Goal: Transaction & Acquisition: Subscribe to service/newsletter

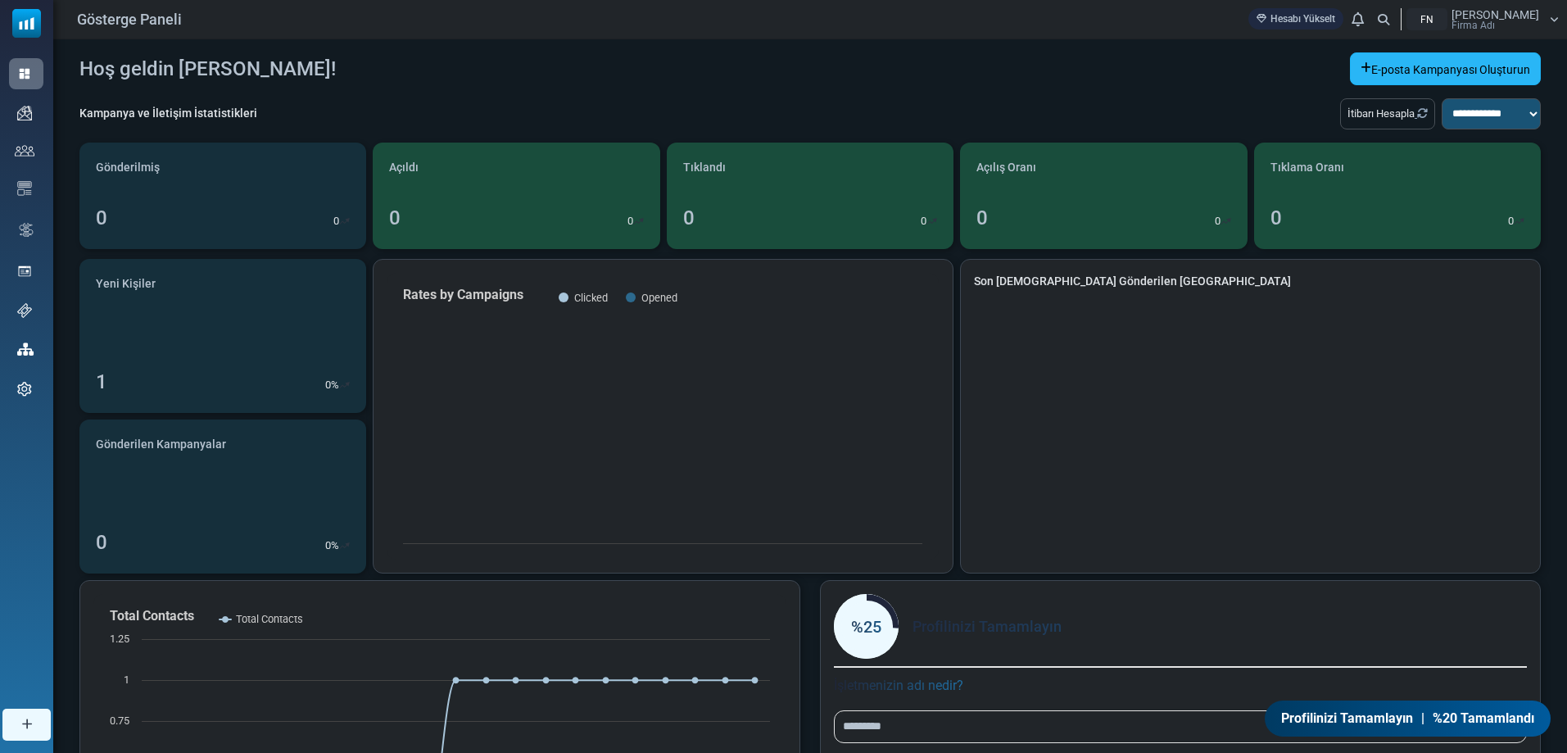
click at [1419, 74] on font "E-posta Kampanyası Oluşturun" at bounding box center [1450, 69] width 159 height 13
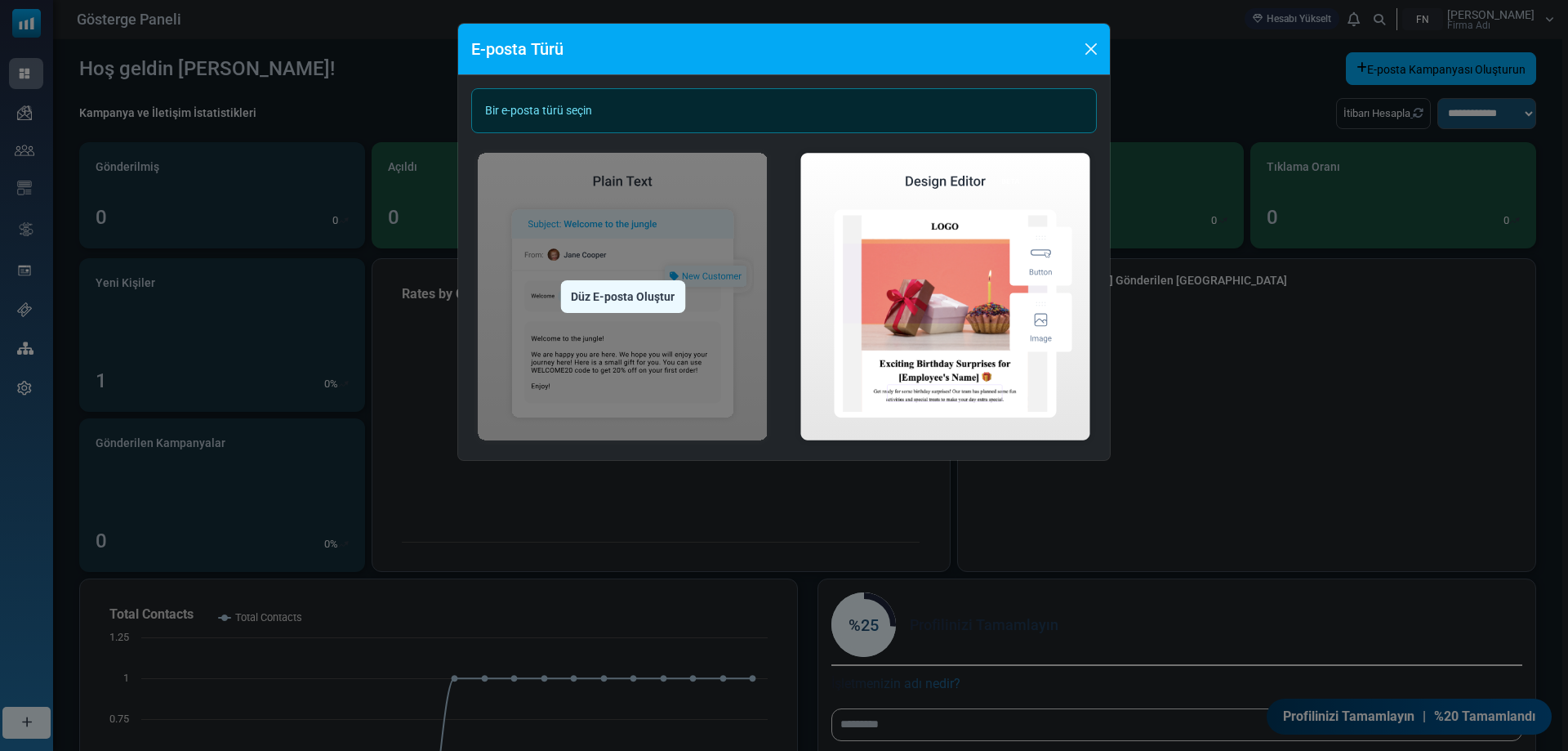
click at [654, 365] on img at bounding box center [622, 296] width 303 height 300
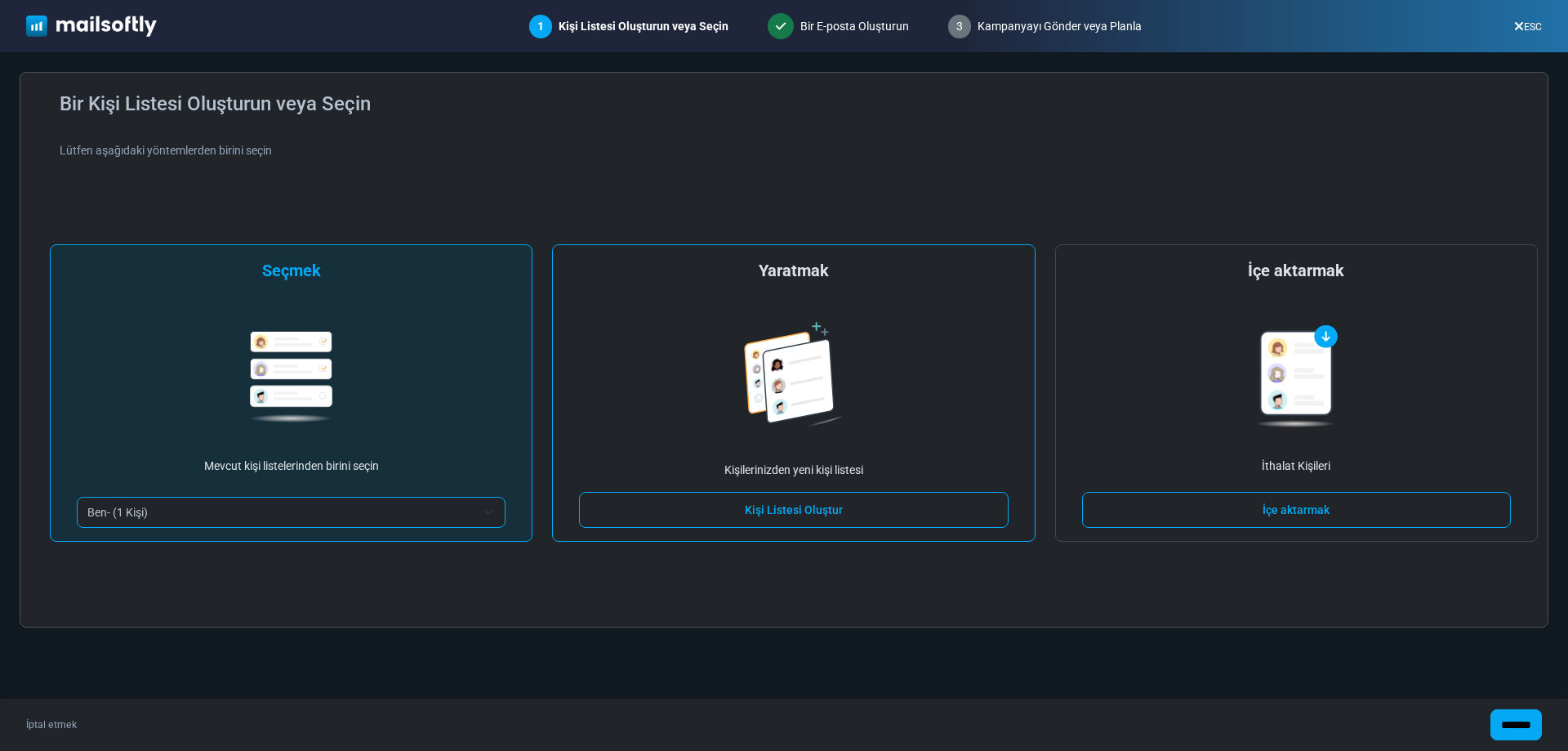
click at [692, 415] on div "Yaratmak Kişilerinizden yeni kişi listesi Kişi Listesi Oluştur" at bounding box center [794, 393] width 483 height 297
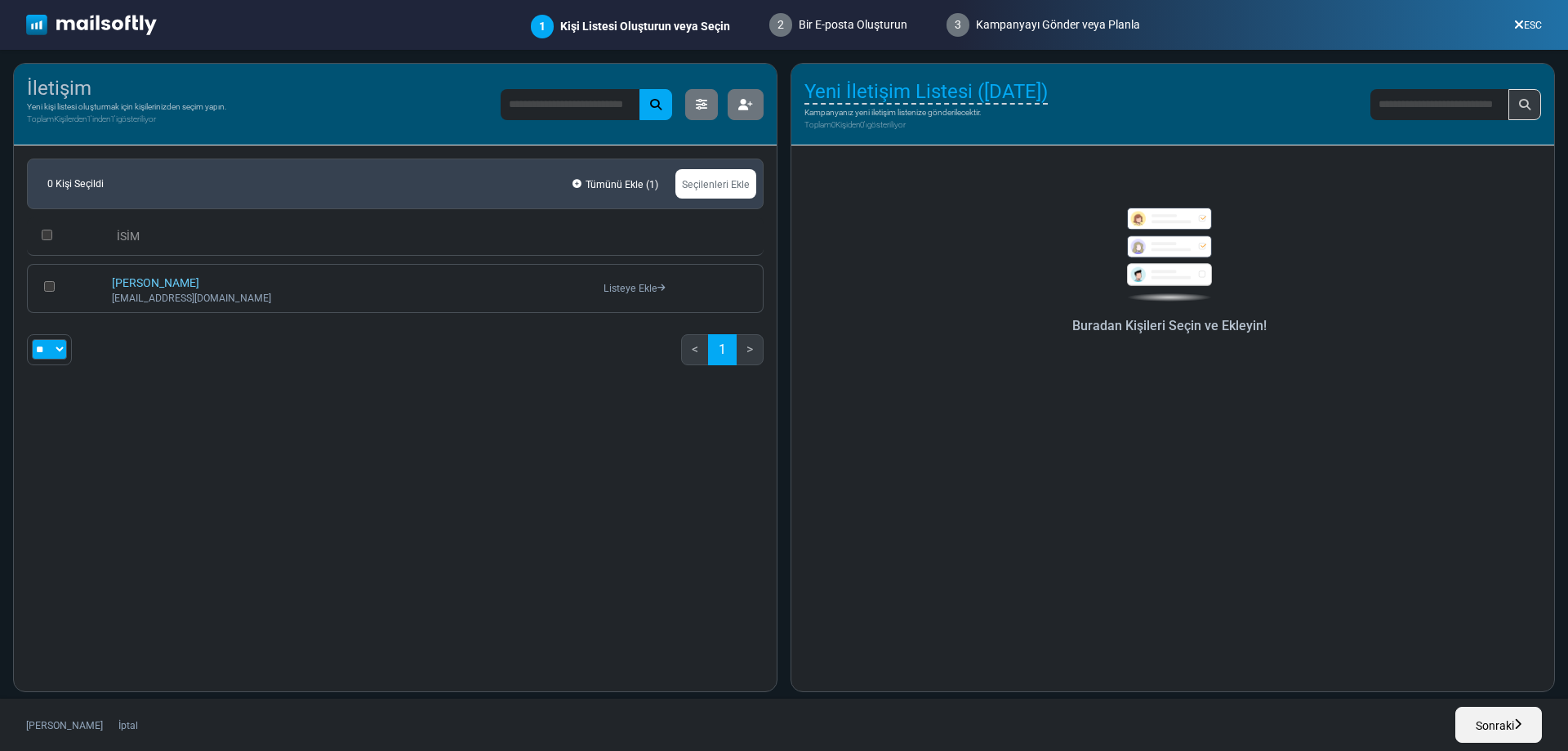
click at [715, 188] on font "Seçilenleri Ekle" at bounding box center [716, 184] width 68 height 11
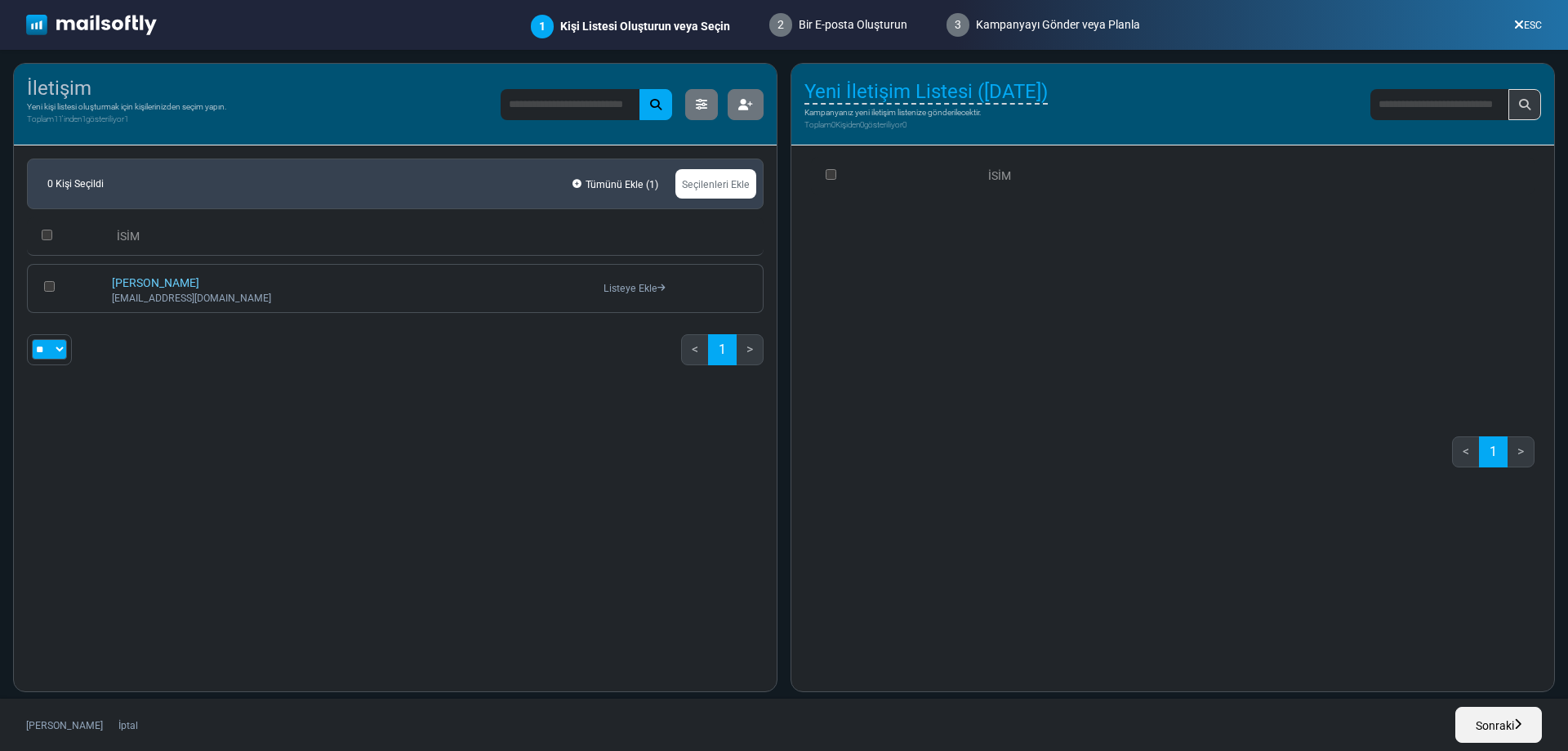
click at [1491, 730] on font "Sonraki" at bounding box center [1495, 725] width 38 height 13
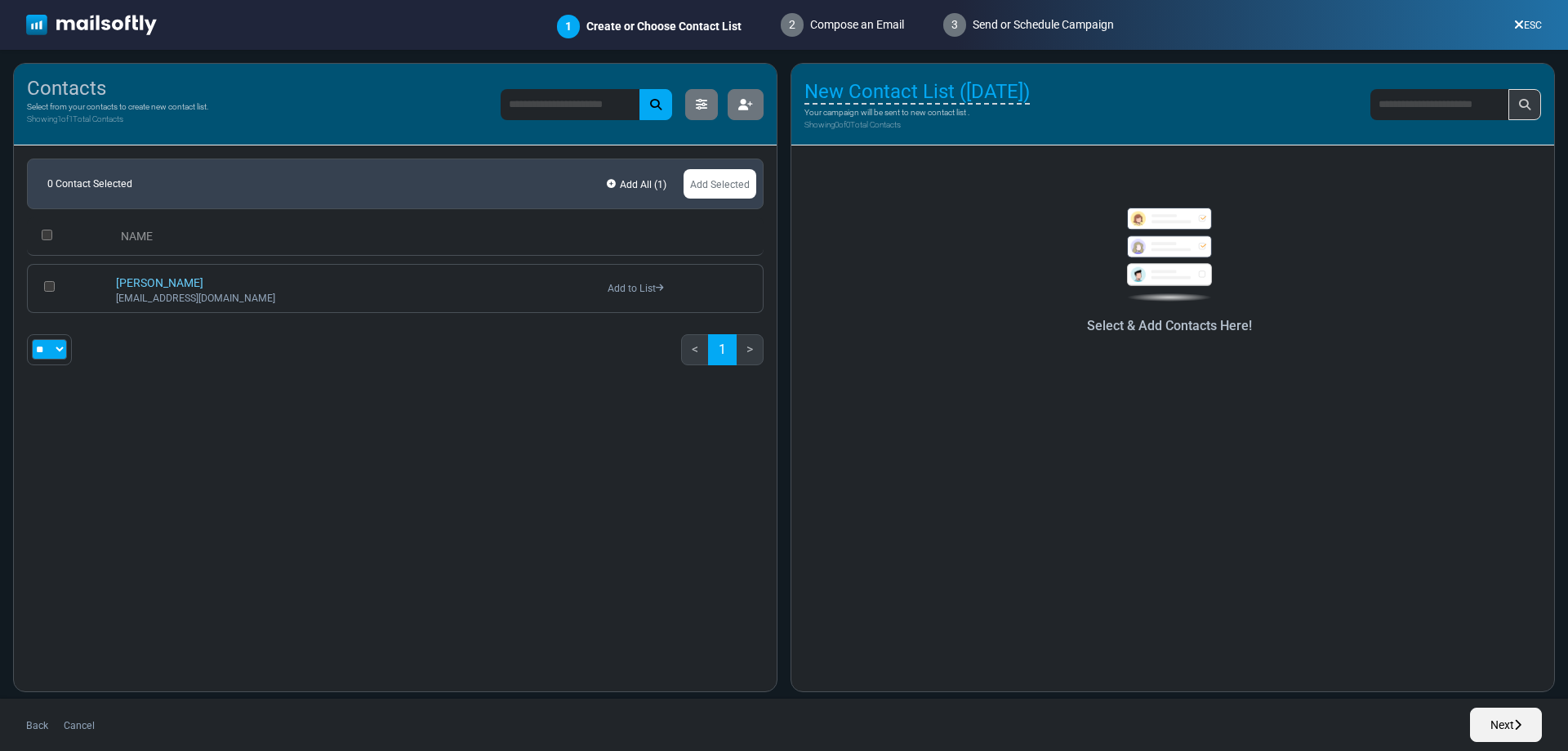
click at [90, 16] on img at bounding box center [91, 25] width 131 height 21
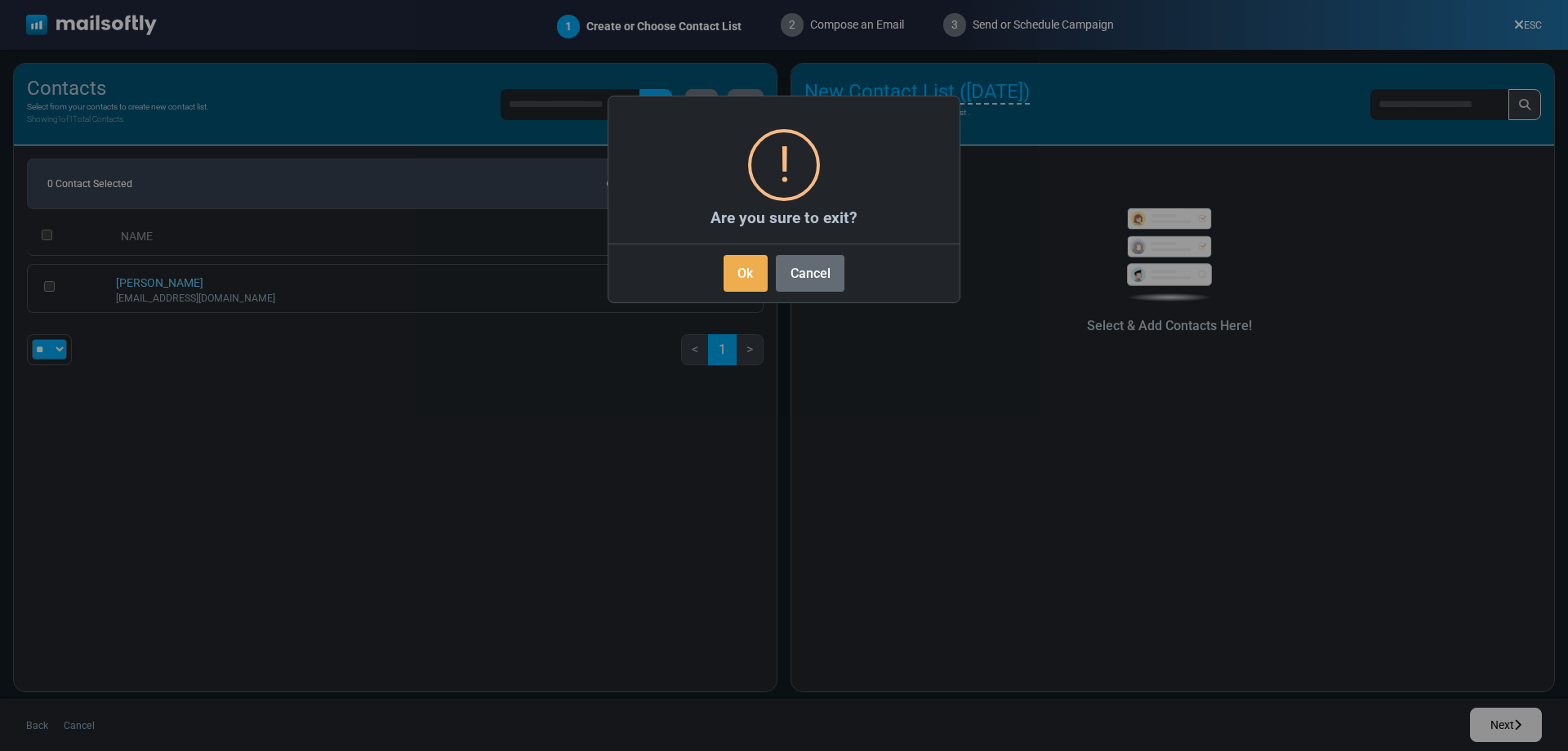
click at [827, 280] on button "Cancel" at bounding box center [810, 272] width 69 height 37
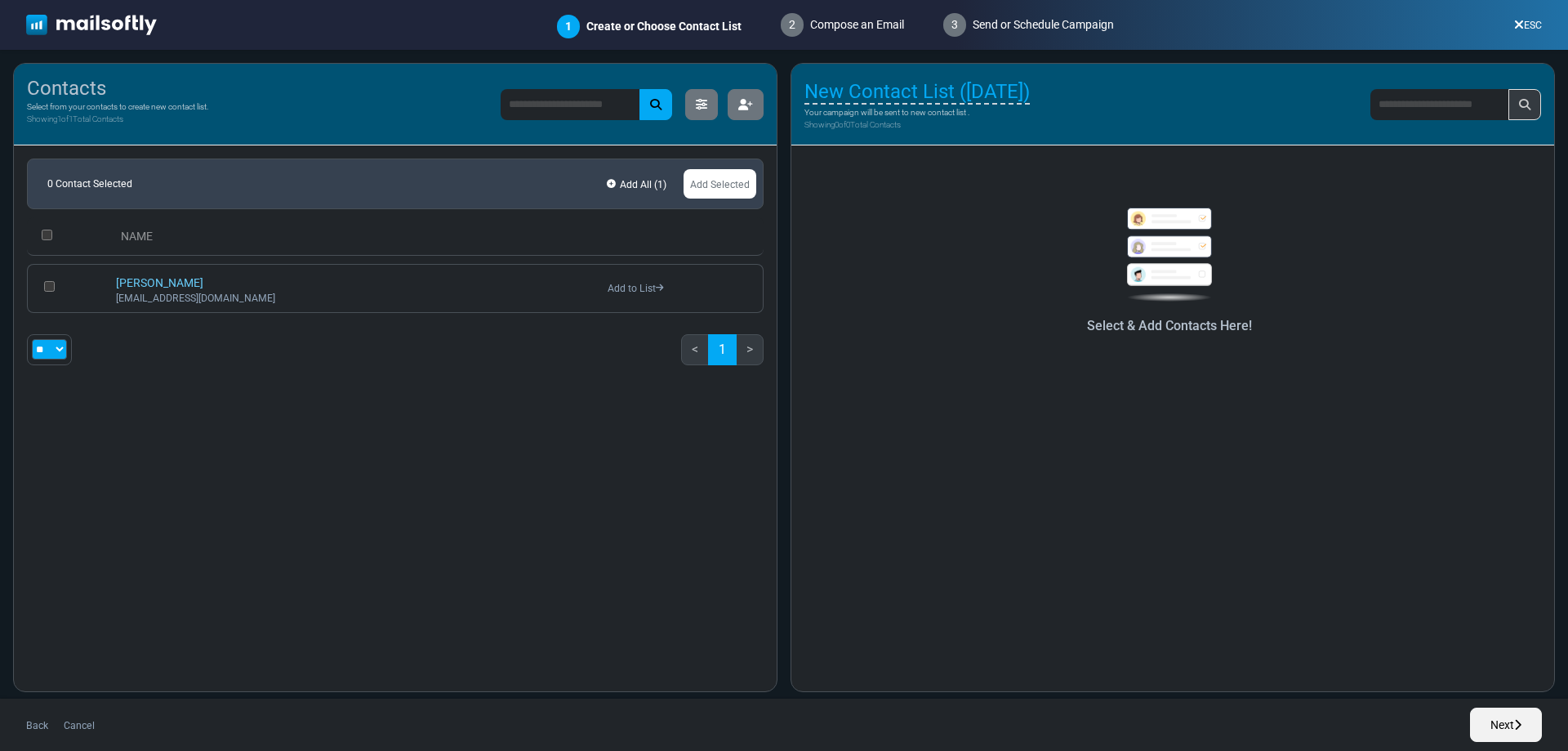
click at [76, 23] on img at bounding box center [91, 25] width 131 height 21
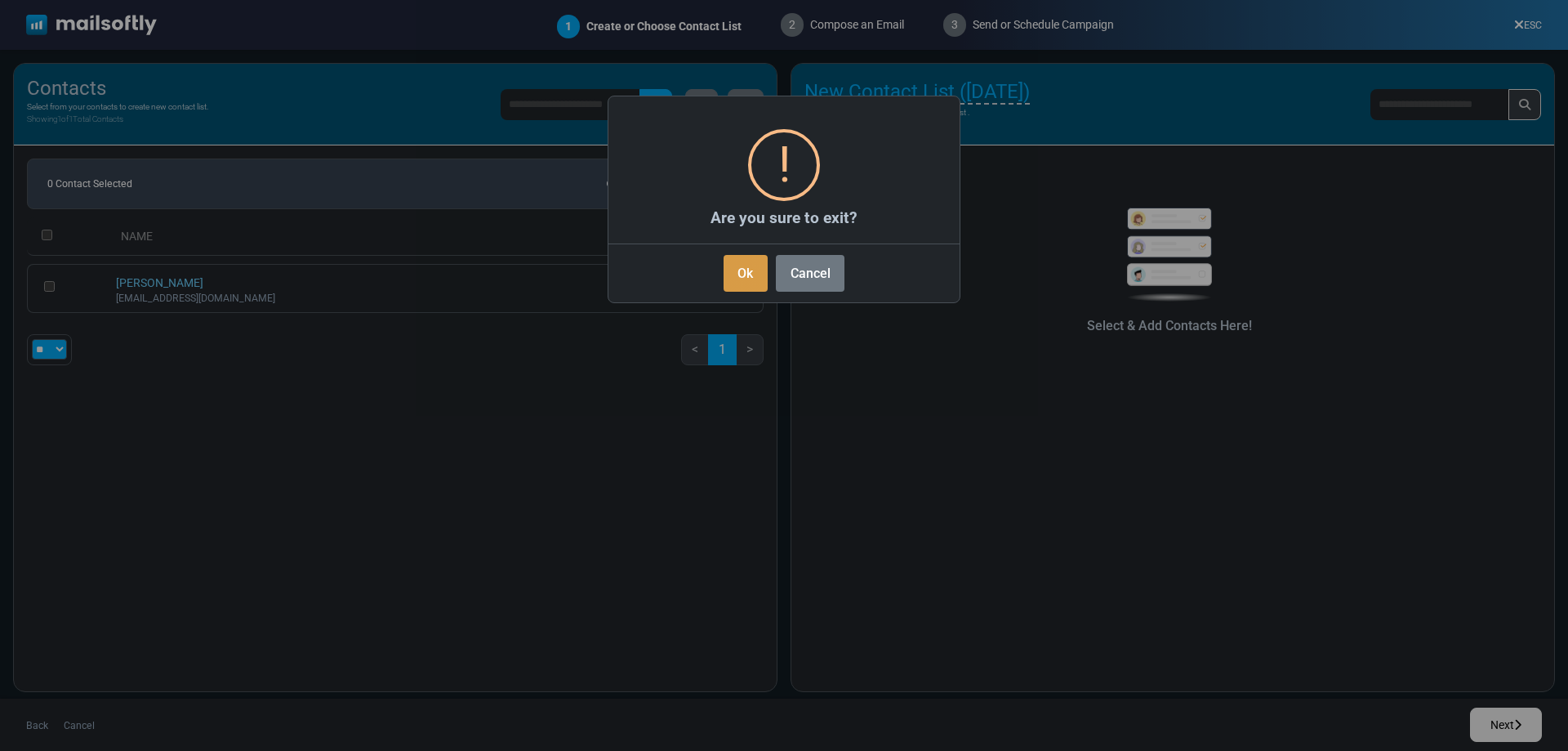
click at [755, 273] on button "Ok" at bounding box center [746, 272] width 44 height 37
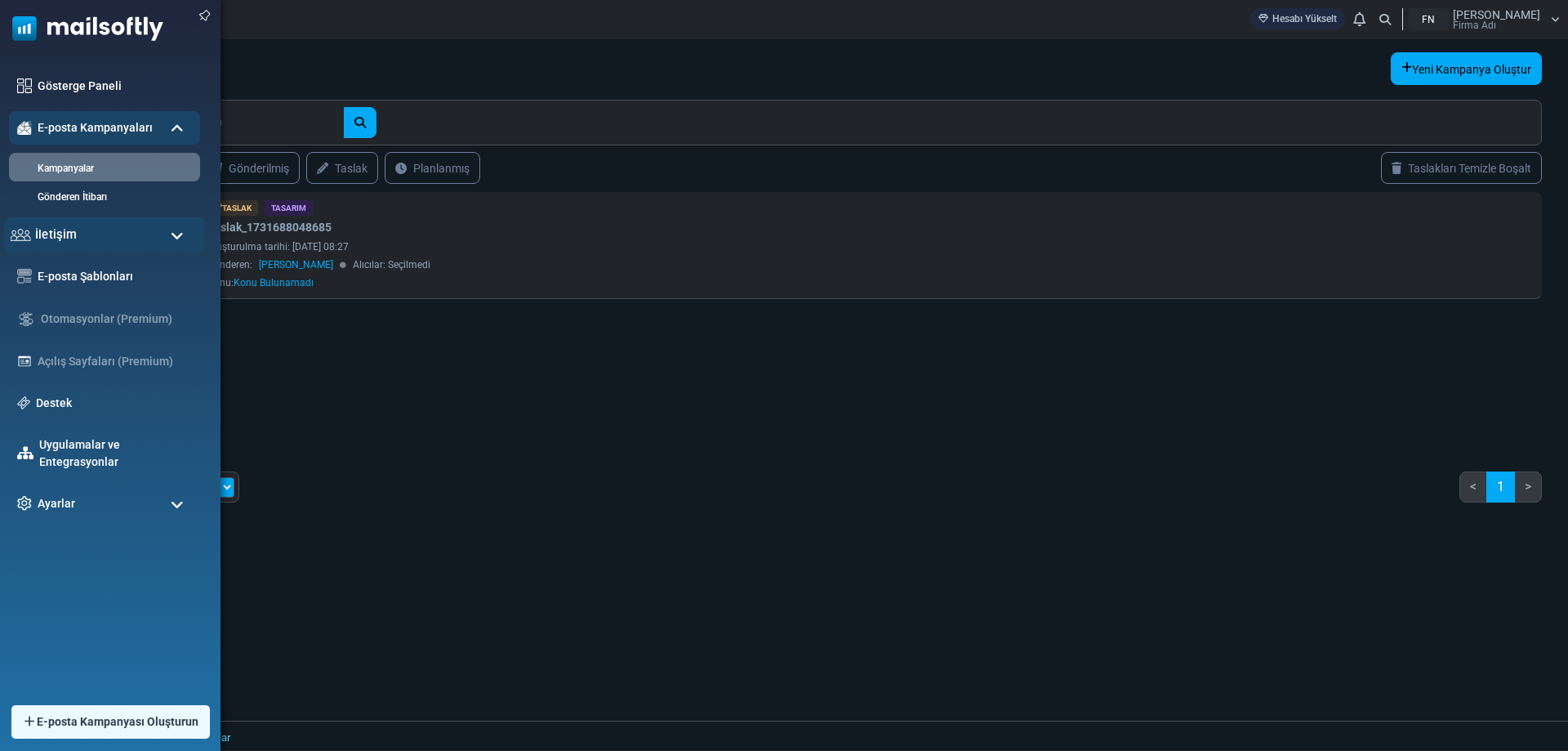
click at [156, 240] on div "İletişim" at bounding box center [104, 234] width 200 height 35
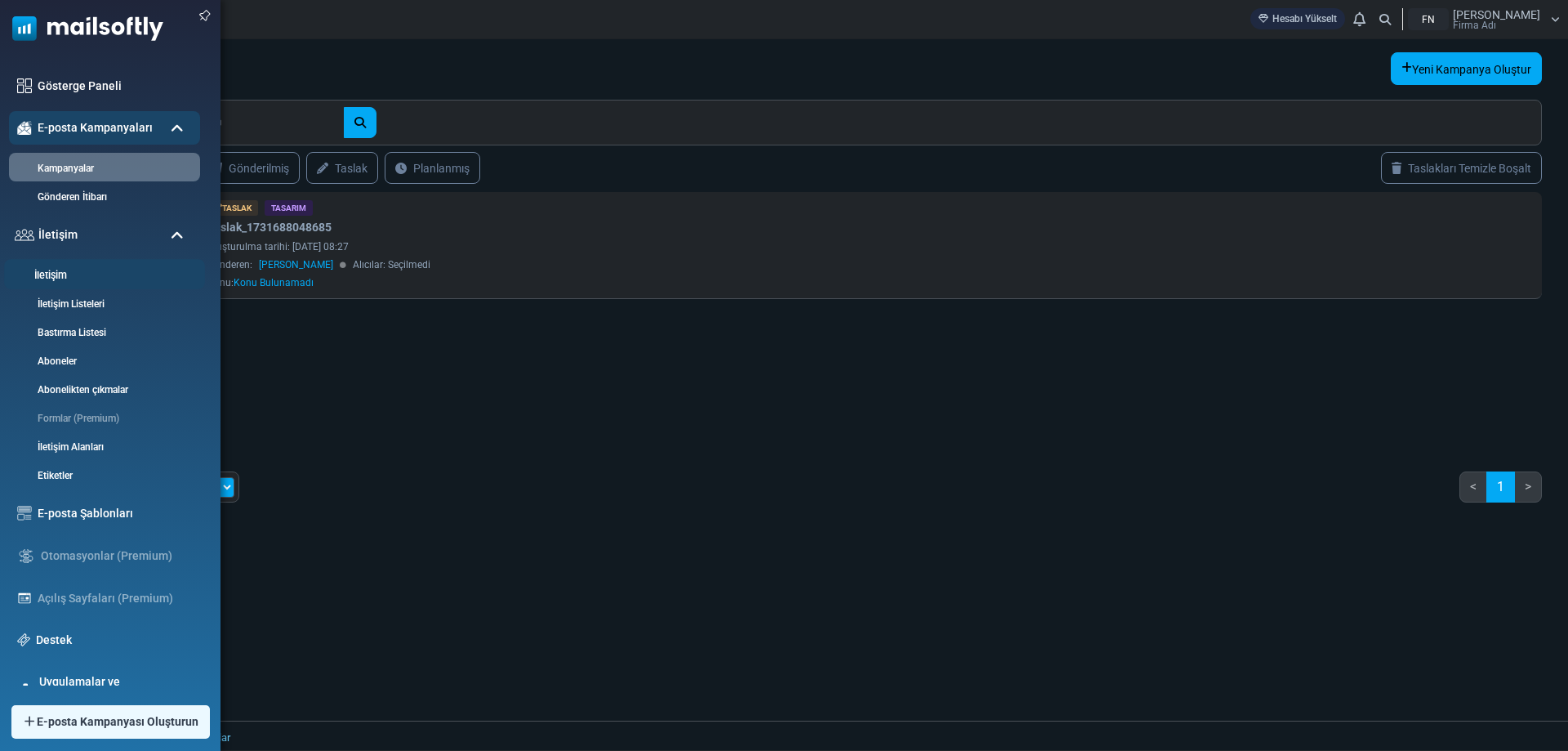
click at [112, 272] on link "İletişim" at bounding box center [102, 276] width 196 height 16
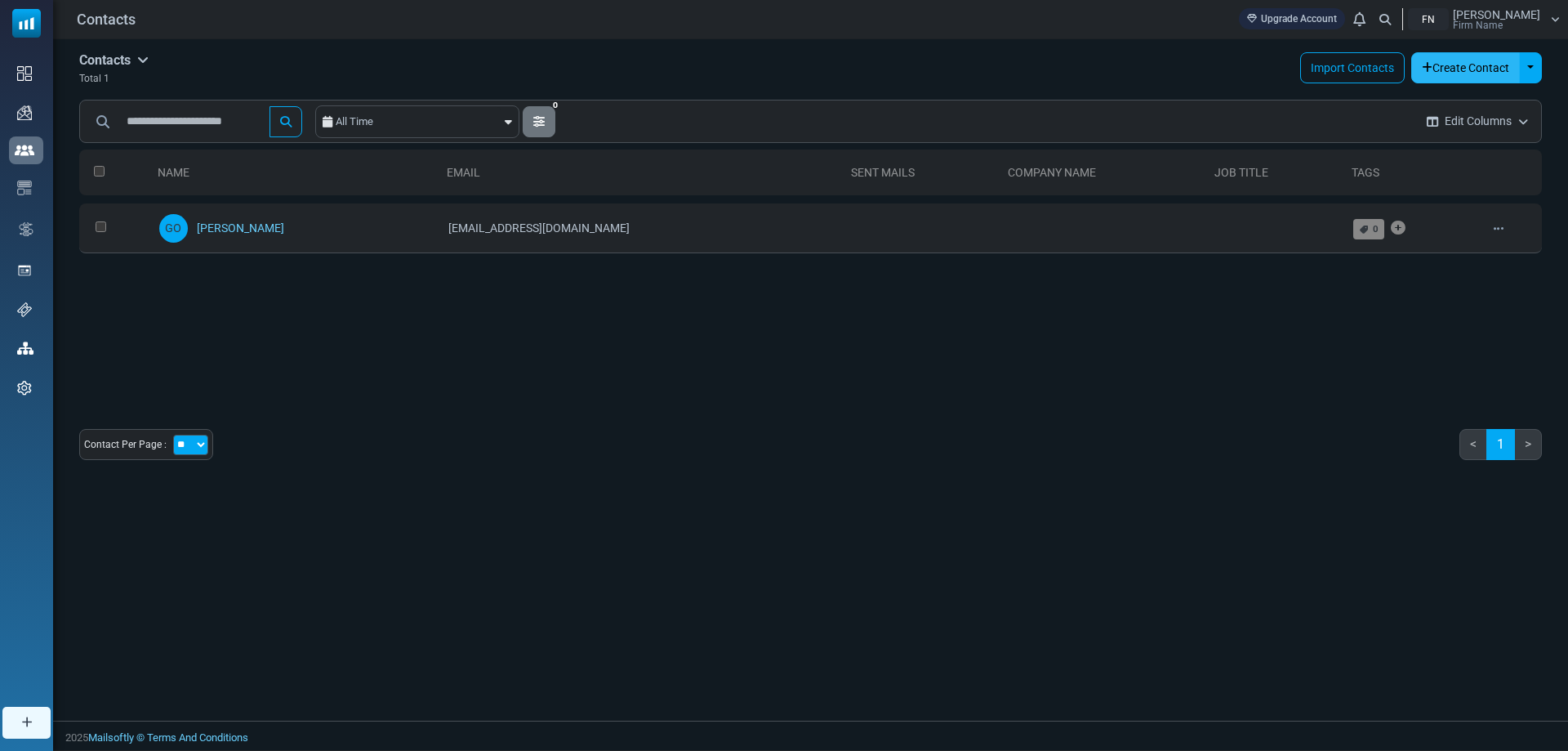
click at [1448, 67] on button "Create Contact" at bounding box center [1465, 67] width 109 height 31
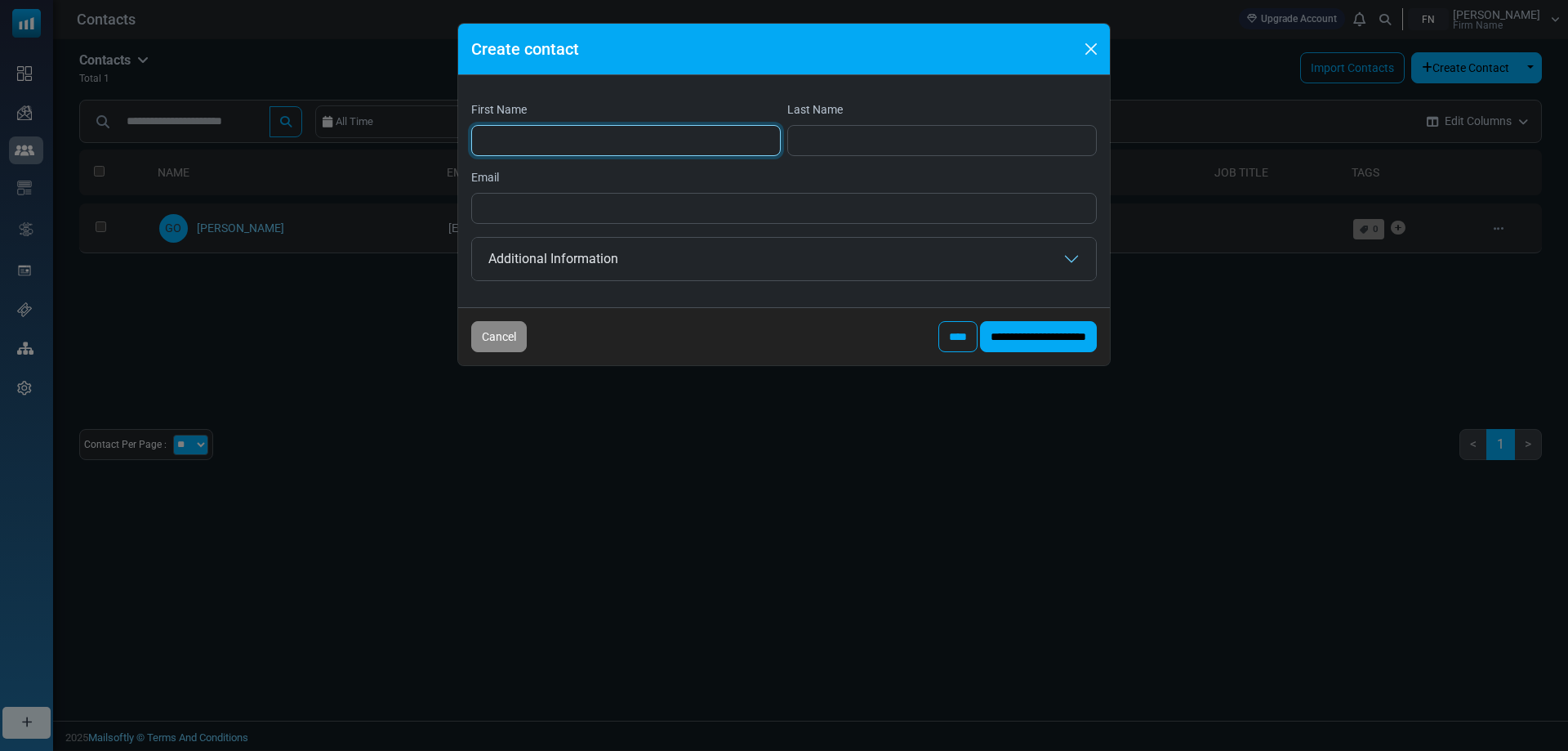
click at [611, 138] on input "First Name" at bounding box center [625, 140] width 309 height 31
type input "******"
type input "*******"
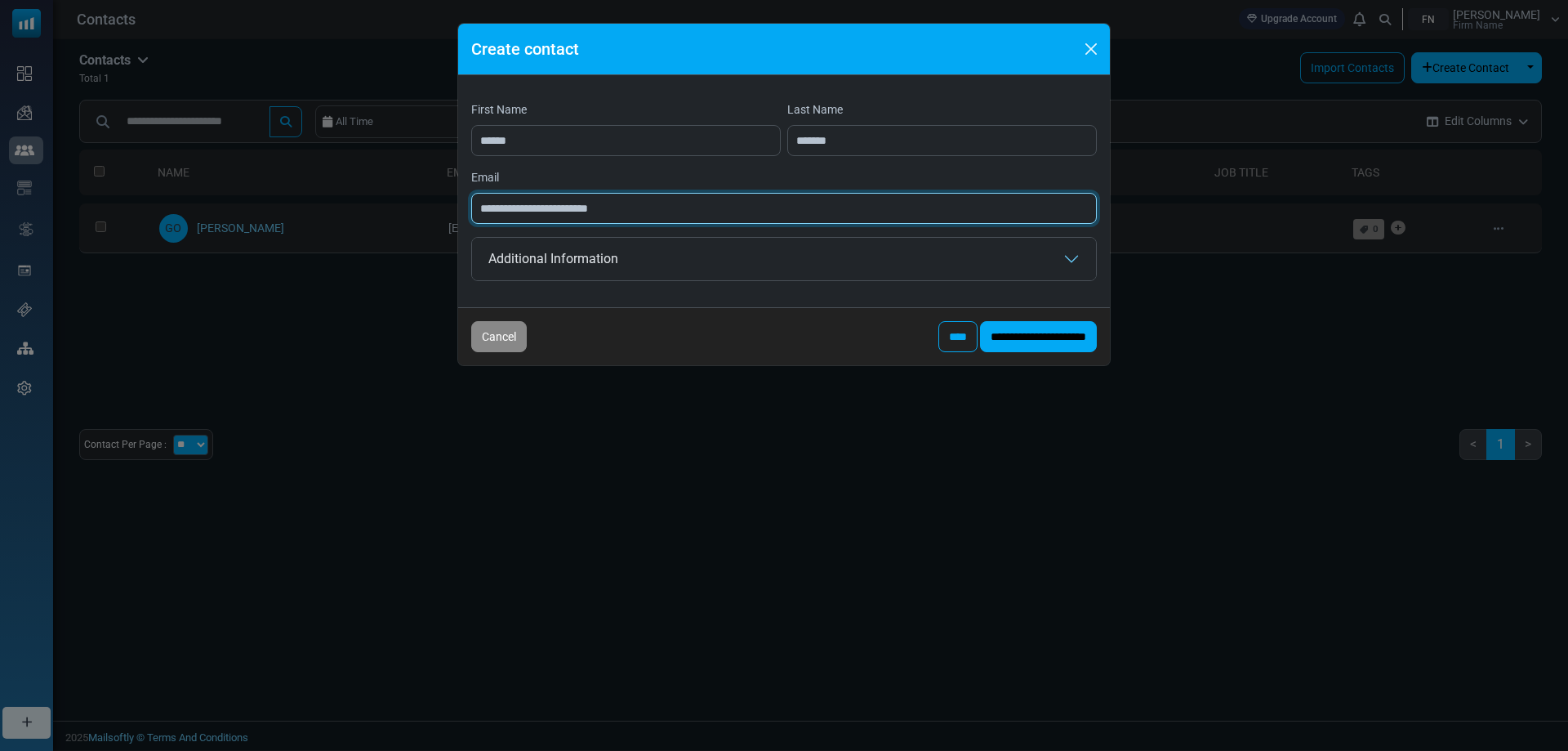
drag, startPoint x: 667, startPoint y: 211, endPoint x: 409, endPoint y: 212, distance: 258.0
click at [409, 212] on div "**********" at bounding box center [784, 375] width 1568 height 751
type input "**********"
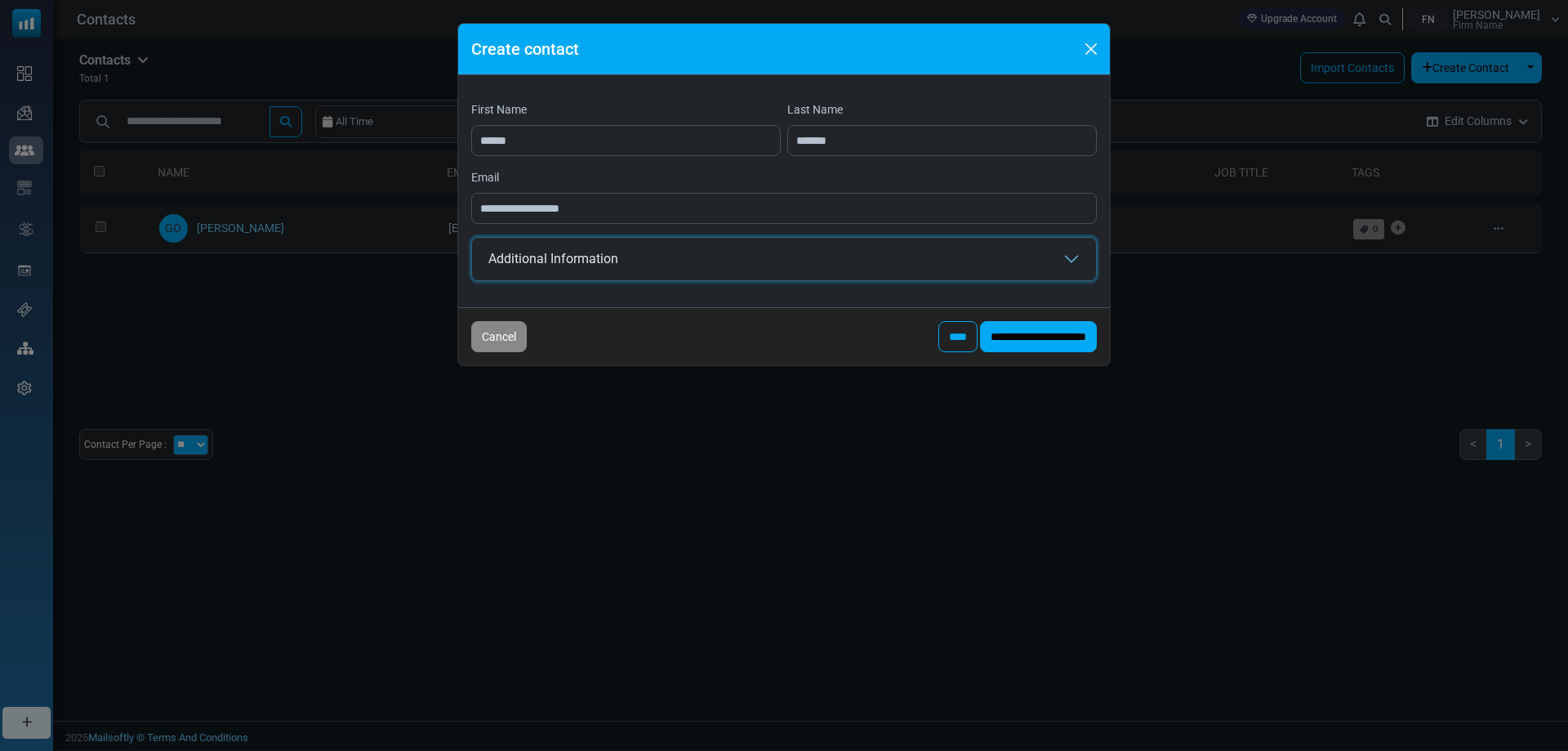
click at [647, 269] on button "Additional Information" at bounding box center [784, 258] width 624 height 43
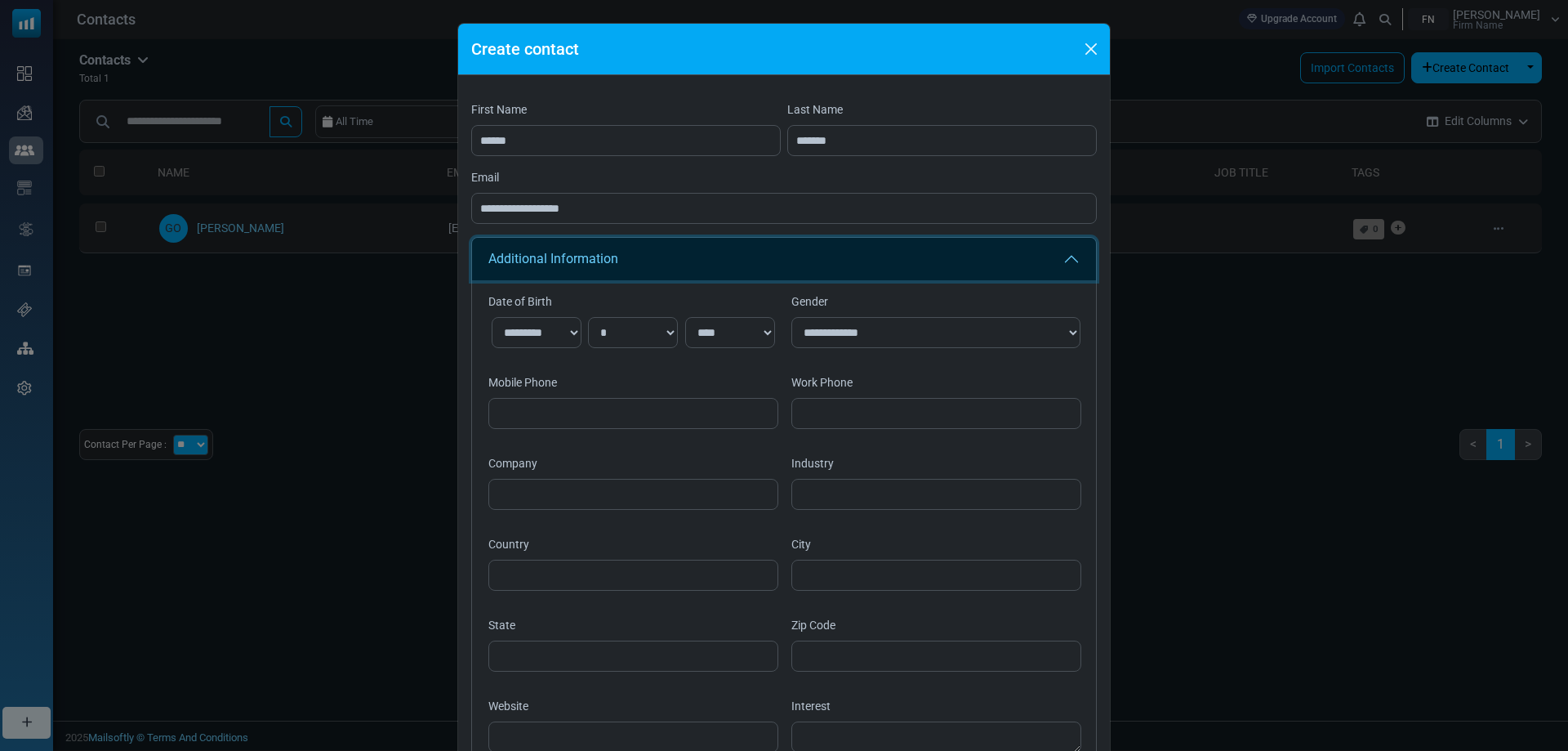
click at [650, 265] on button "Additional Information" at bounding box center [784, 258] width 624 height 43
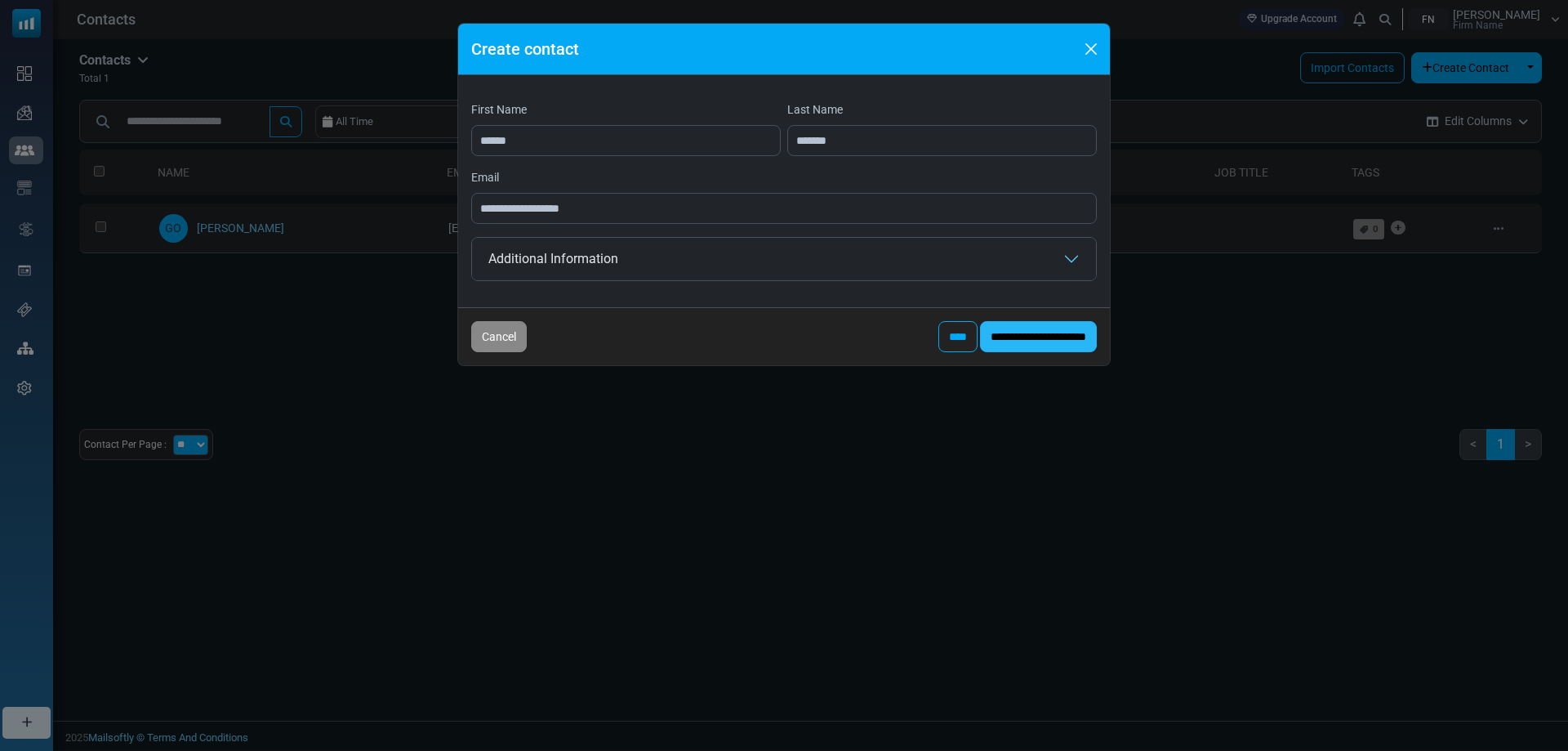
click at [1037, 338] on input "**********" at bounding box center [1038, 336] width 117 height 31
click at [518, 343] on button "Cancel" at bounding box center [499, 336] width 56 height 31
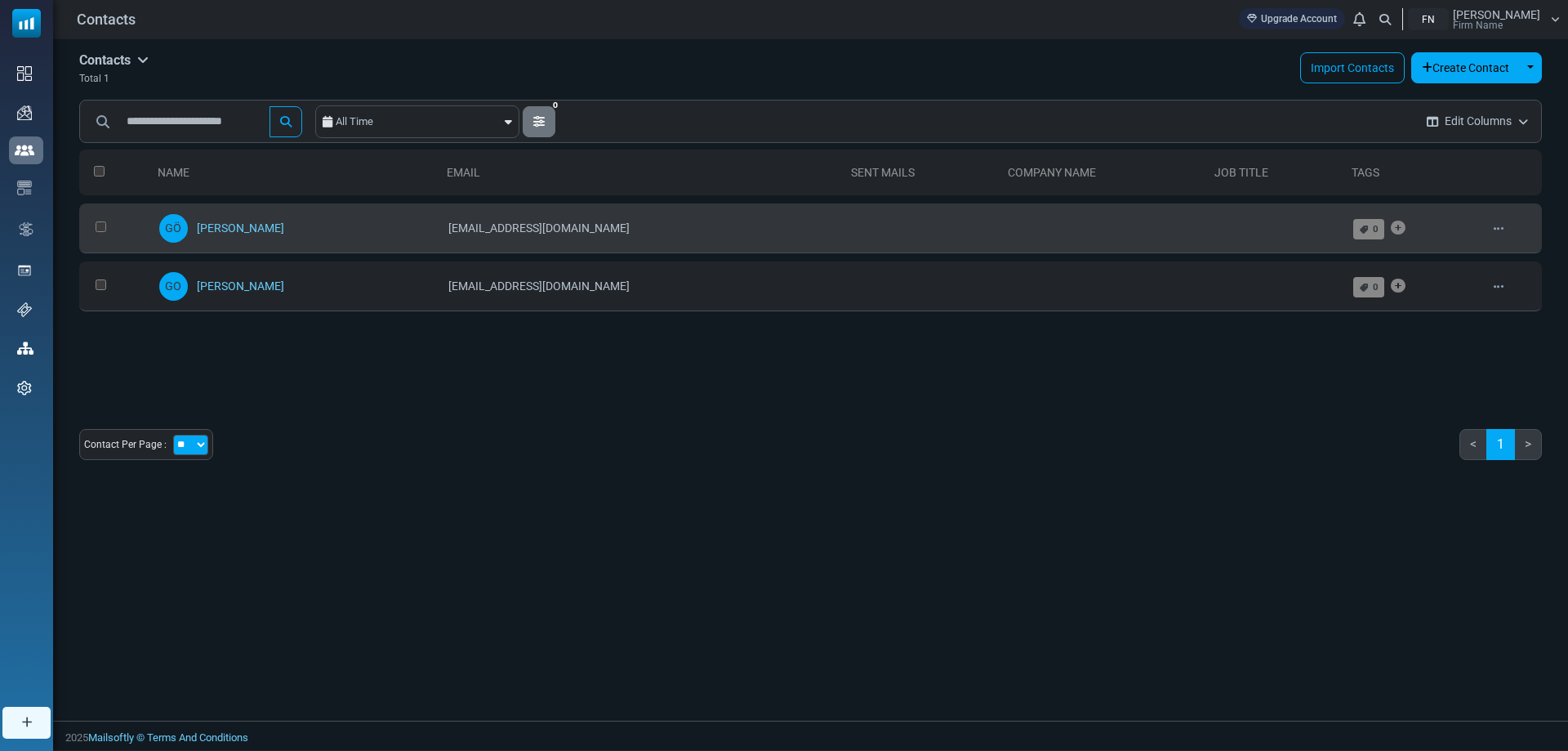
click at [556, 217] on td "info@prazi-part.com" at bounding box center [641, 228] width 404 height 50
click at [535, 237] on td "info@prazi-part.com" at bounding box center [641, 228] width 404 height 50
click at [1391, 227] on icon at bounding box center [1398, 227] width 15 height 1
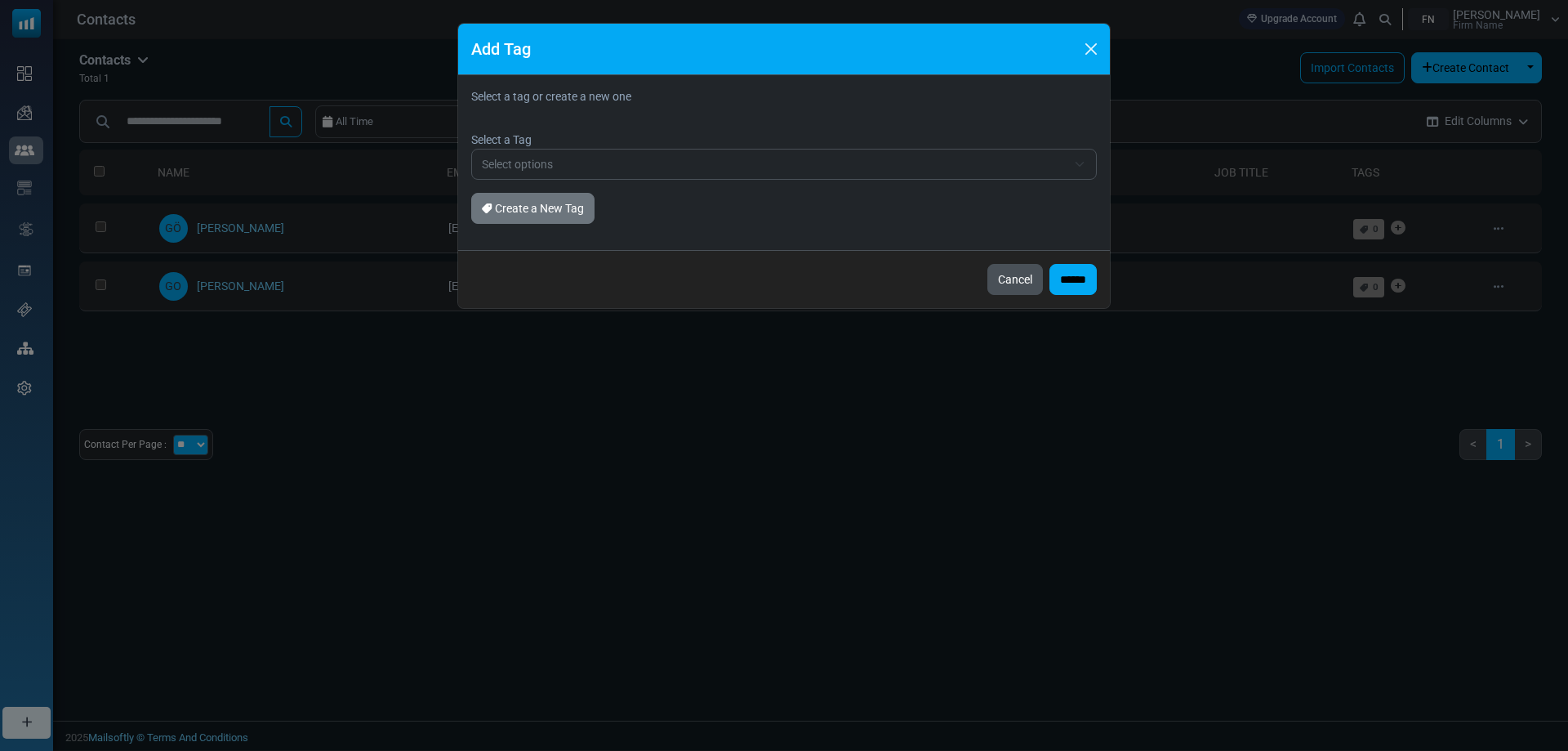
click at [1009, 279] on button "Cancel" at bounding box center [1015, 278] width 56 height 31
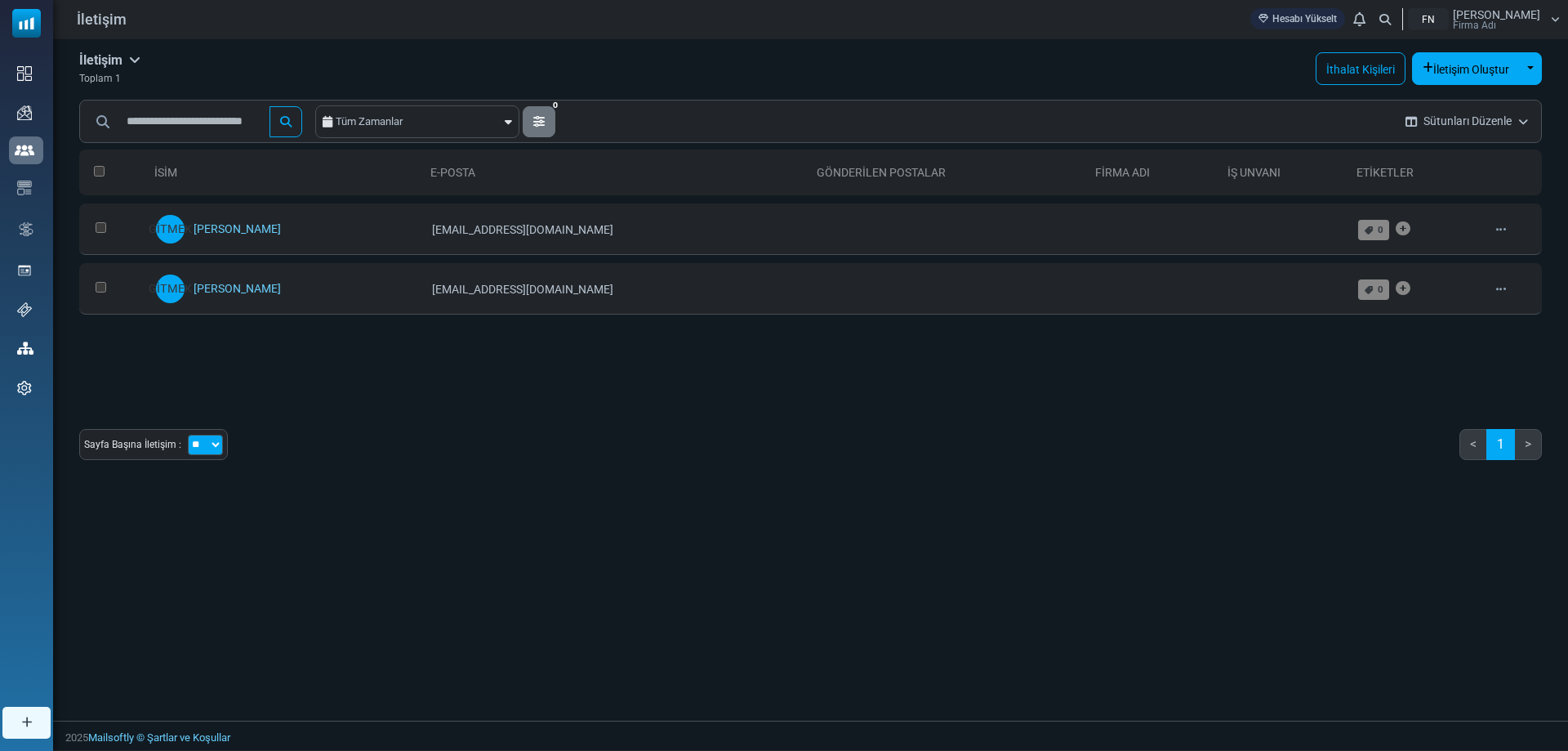
click at [917, 43] on div "İletişim İletişim Aboneler Arşivlendi Toplam 1 İthalat Kişileri İletişim Oluştu…" at bounding box center [810, 262] width 1515 height 447
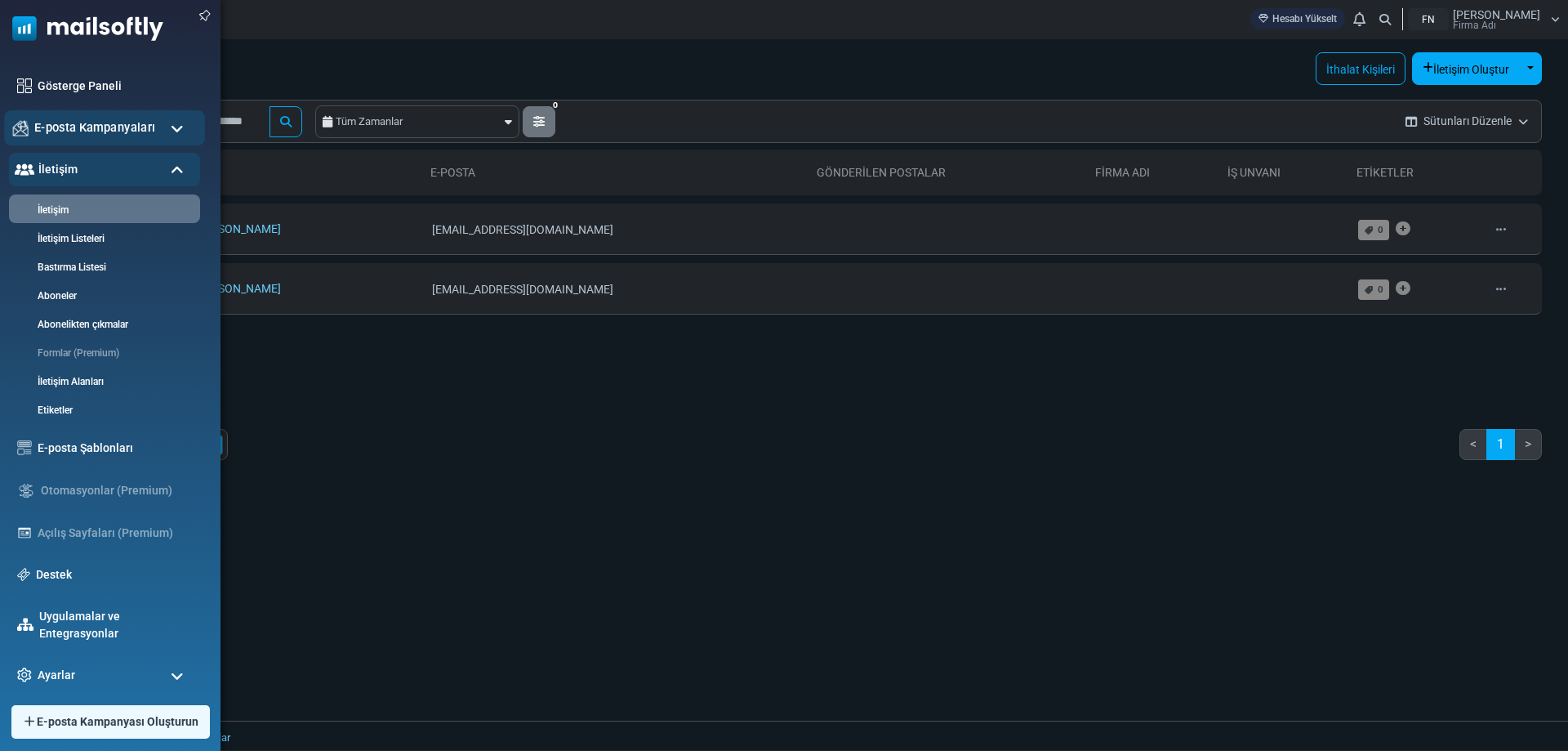
click at [114, 131] on font "E-posta Kampanyaları" at bounding box center [94, 127] width 121 height 14
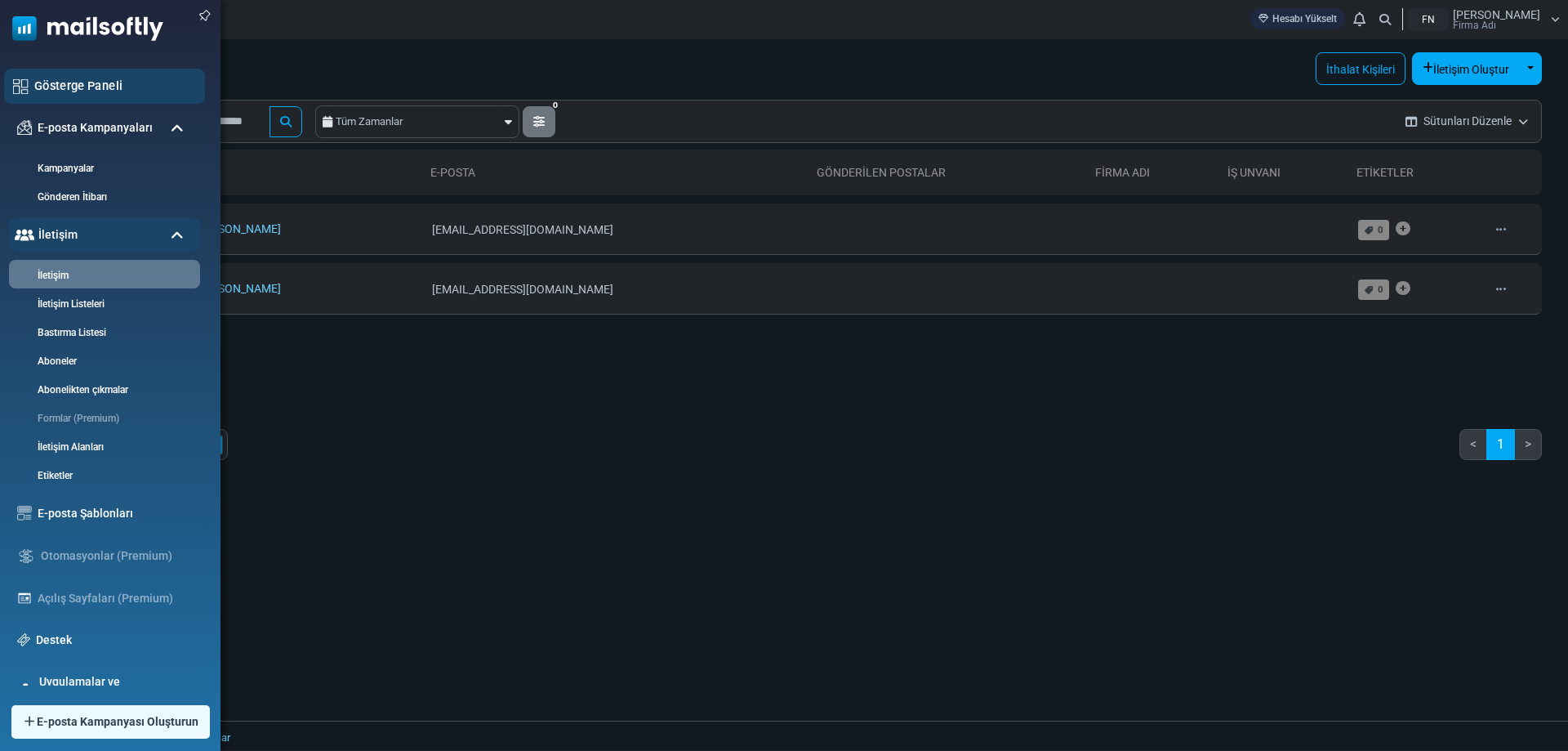
click at [116, 87] on font "Gösterge Paneli" at bounding box center [78, 86] width 88 height 14
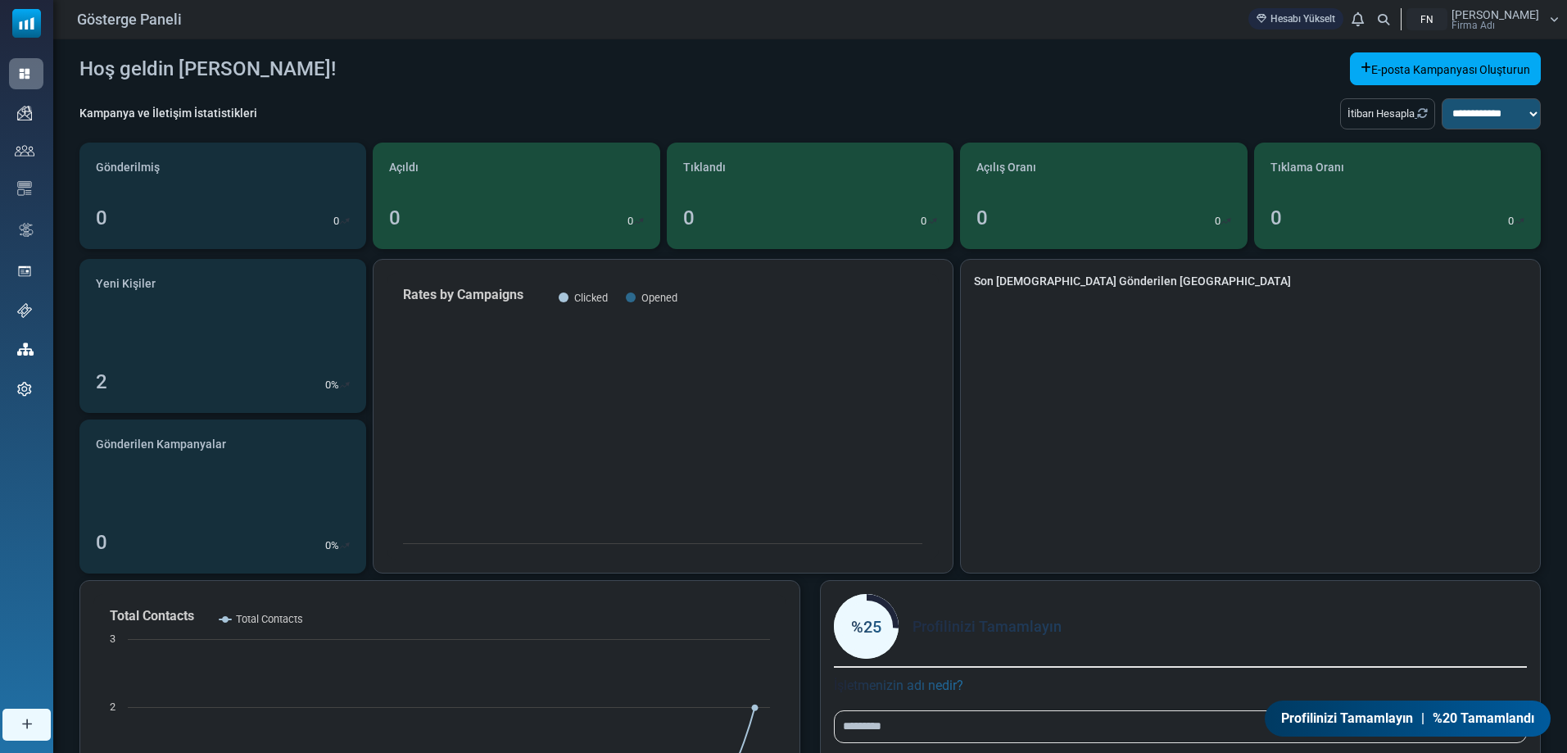
click at [1554, 15] on icon at bounding box center [1553, 20] width 9 height 10
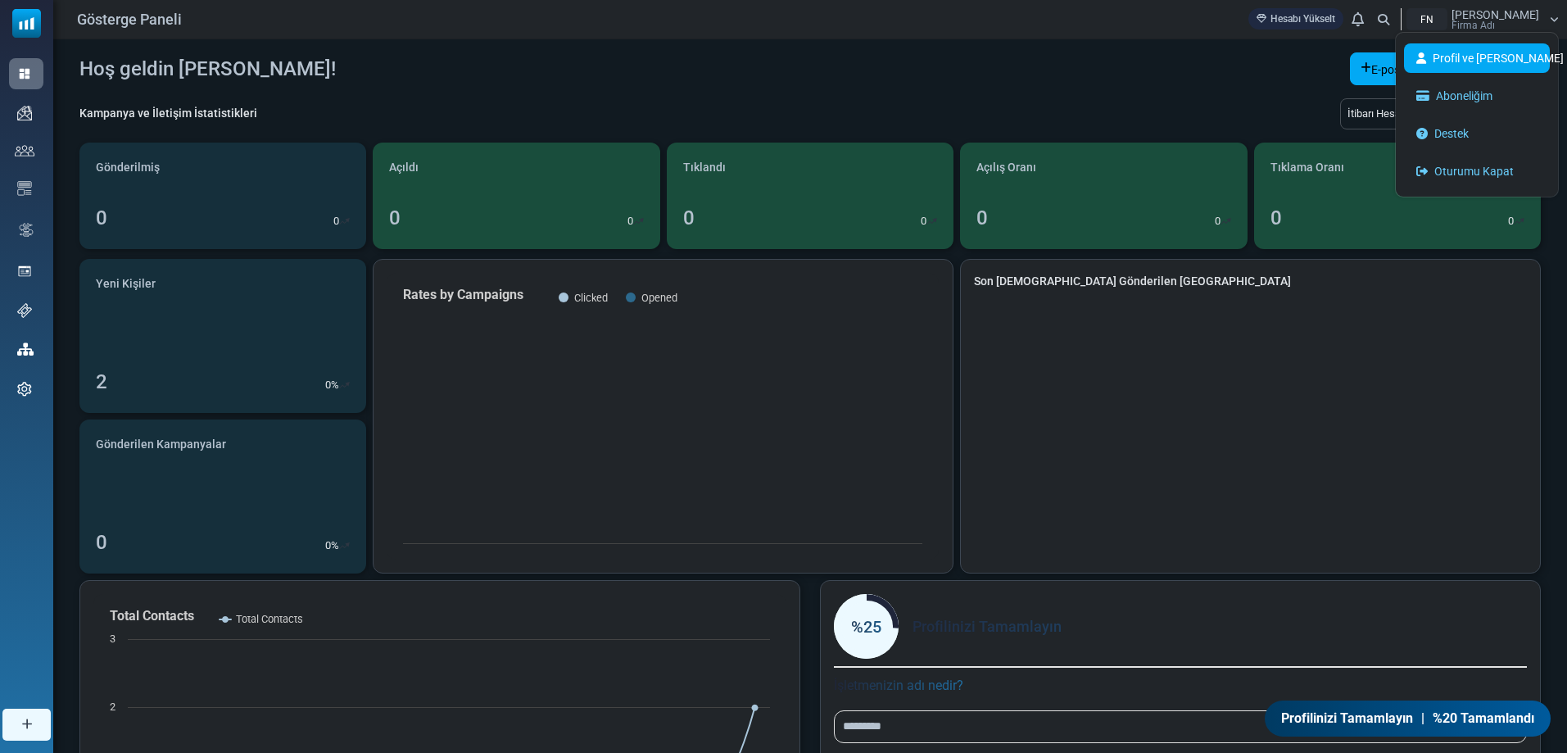
click at [1510, 57] on font "Profil ve [PERSON_NAME]" at bounding box center [1497, 58] width 131 height 13
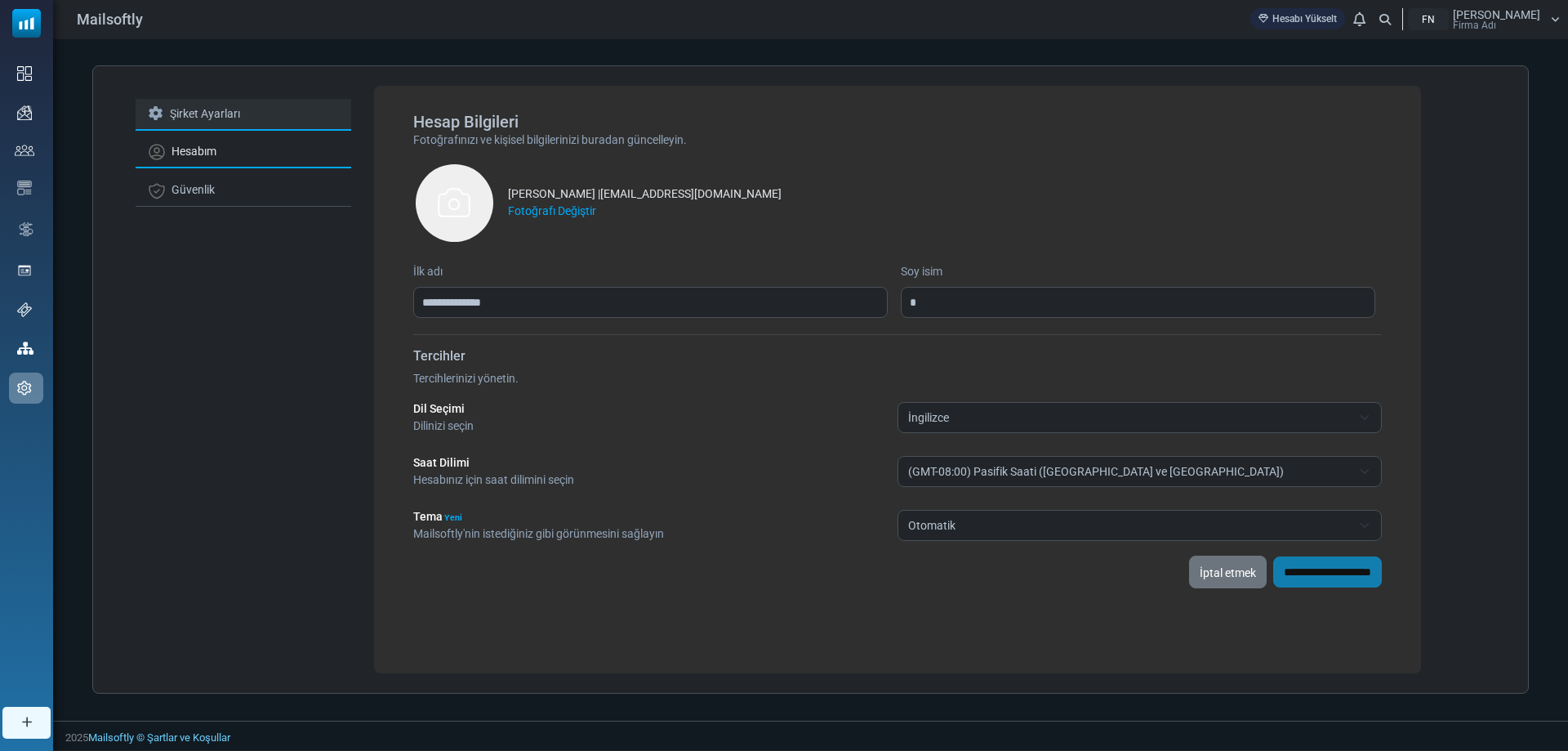
click at [198, 110] on font "Şirket Ayarları" at bounding box center [204, 113] width 70 height 13
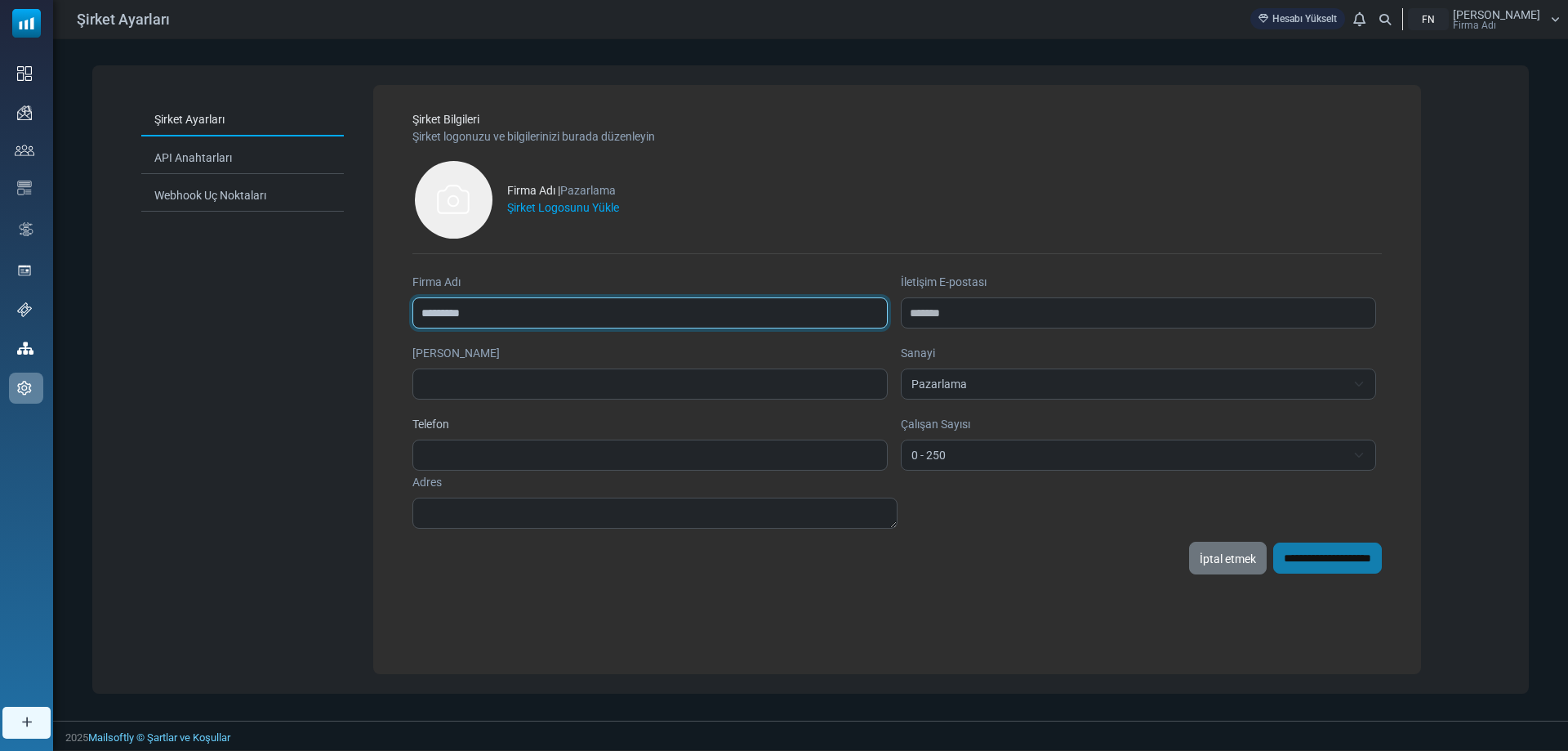
click at [548, 316] on input "*********" at bounding box center [650, 312] width 476 height 31
drag, startPoint x: 548, startPoint y: 314, endPoint x: 354, endPoint y: 315, distance: 194.0
click at [354, 315] on div "**********" at bounding box center [811, 380] width 1436 height 628
type input "**********"
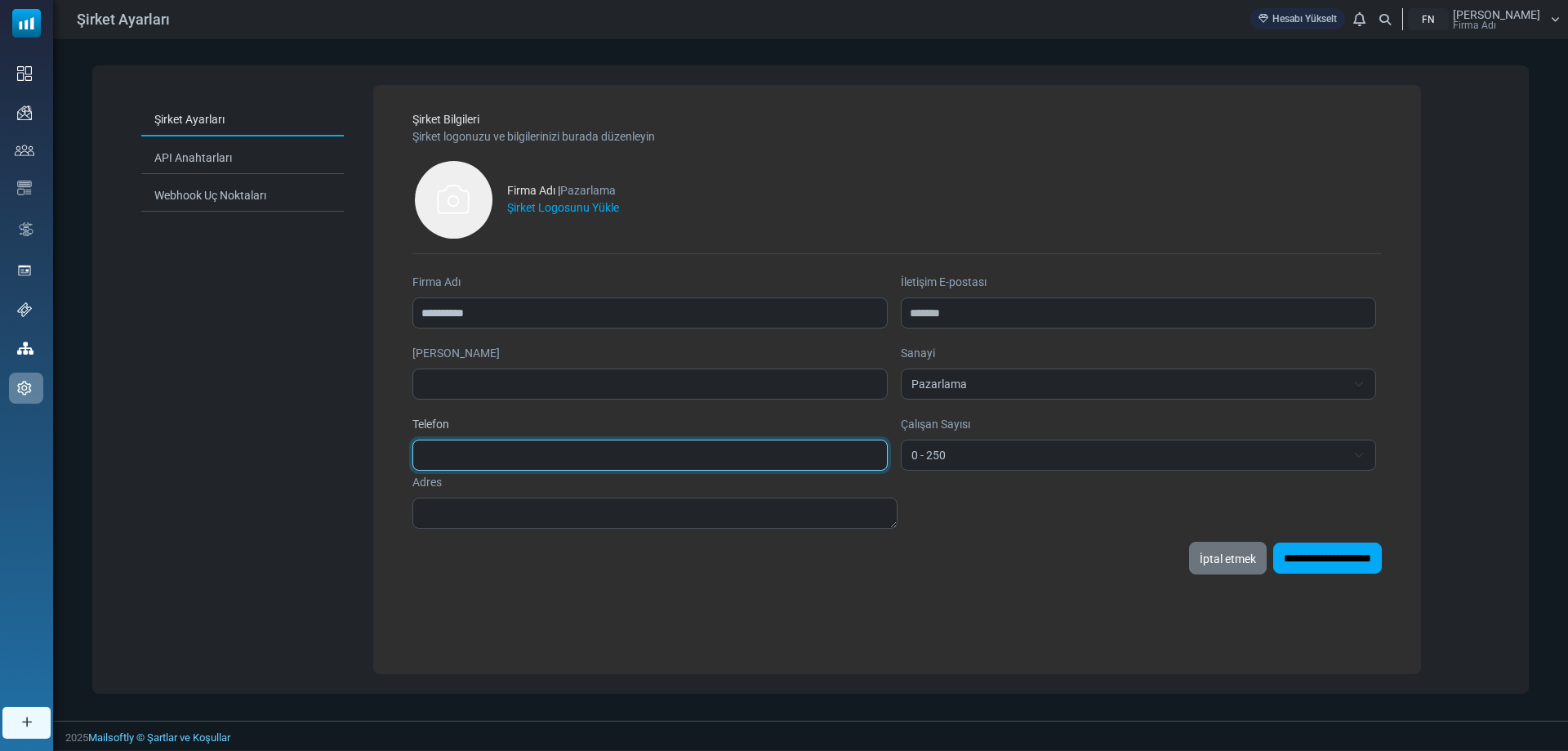
type input "**********"
type textarea "**********"
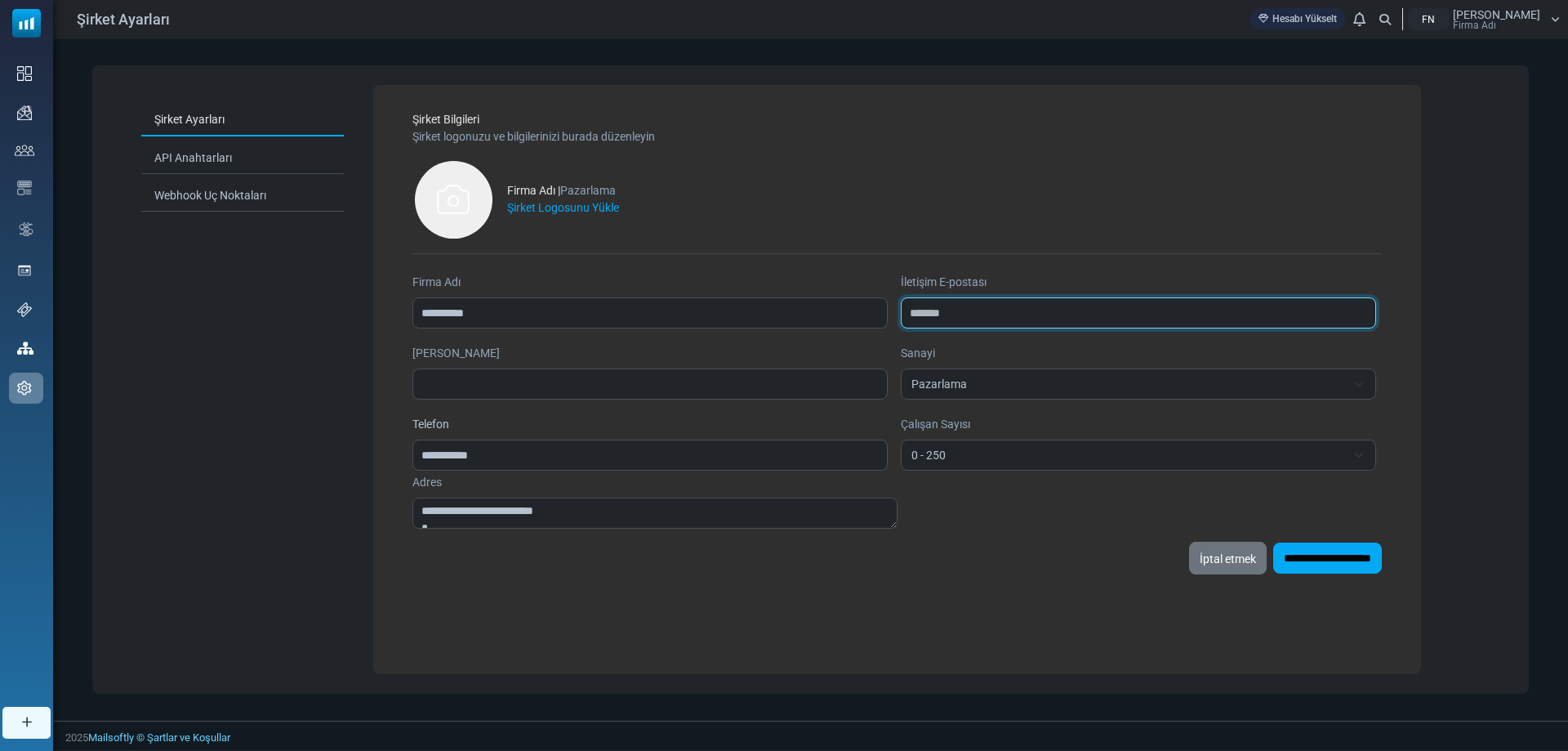
drag, startPoint x: 975, startPoint y: 306, endPoint x: 894, endPoint y: 305, distance: 81.0
click at [894, 305] on div "**********" at bounding box center [898, 373] width 970 height 200
type input "**********"
click at [992, 378] on span "Pazarlama" at bounding box center [1129, 384] width 435 height 20
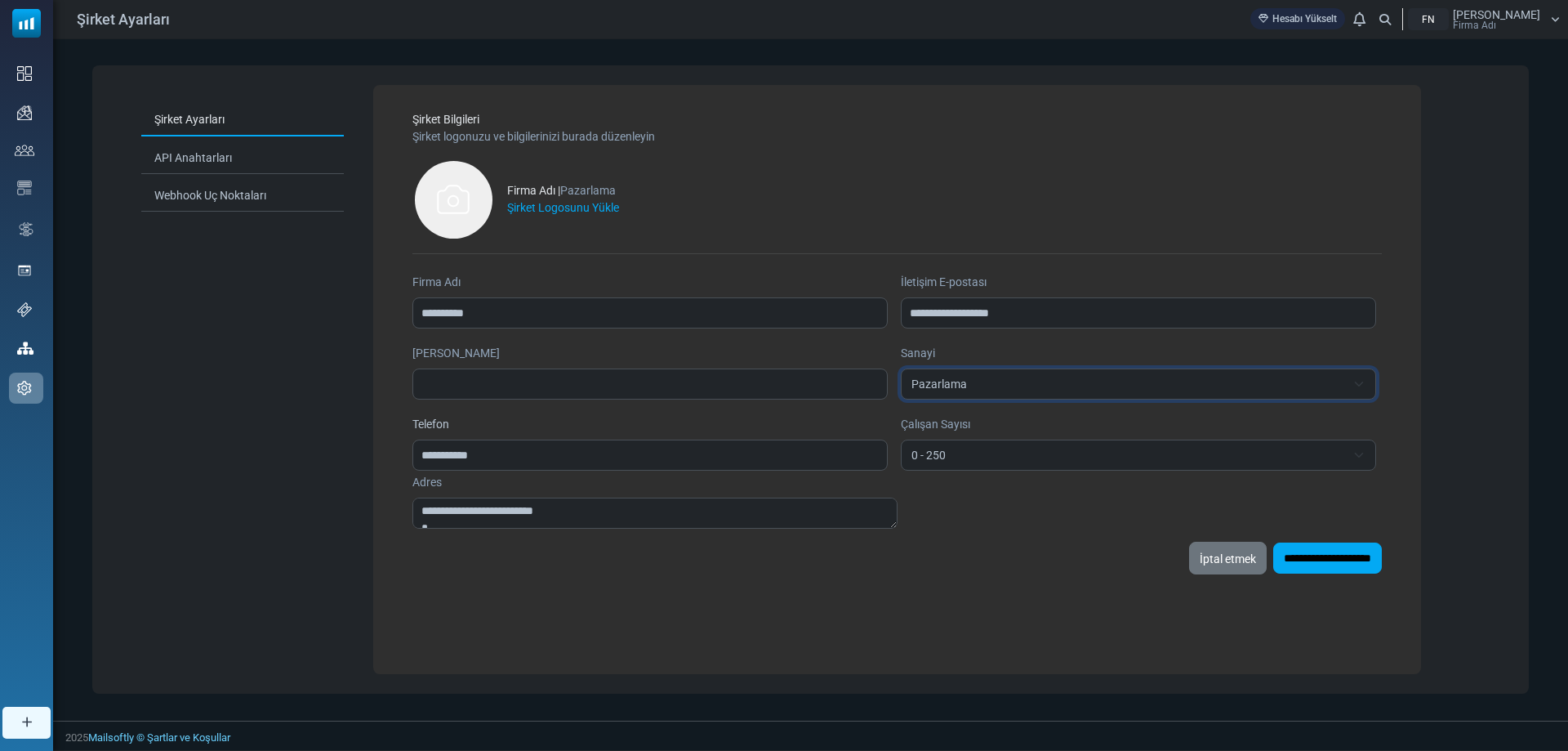
click at [992, 378] on span "Pazarlama" at bounding box center [1129, 384] width 435 height 20
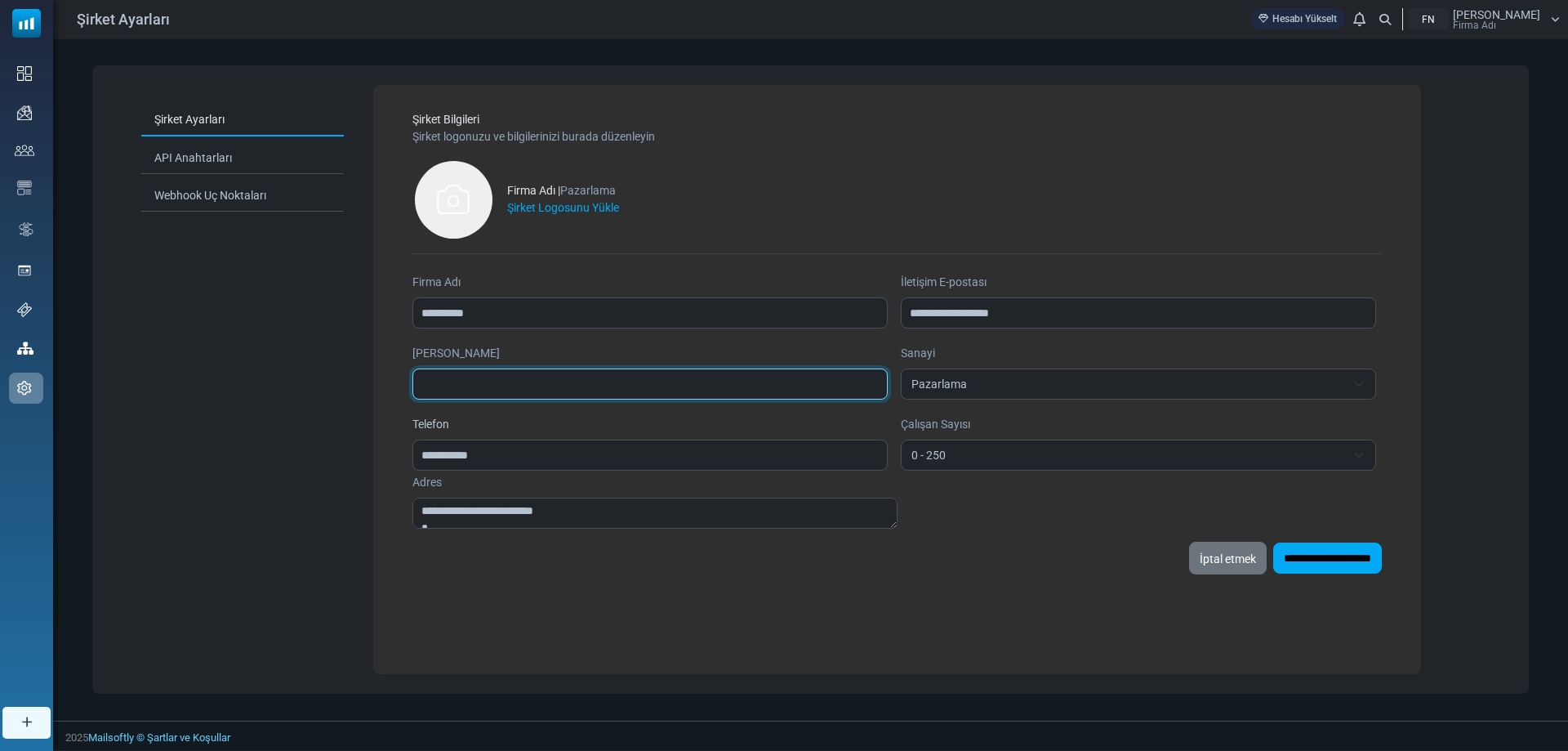
click at [601, 381] on input "[PERSON_NAME]" at bounding box center [650, 383] width 476 height 31
type input "******"
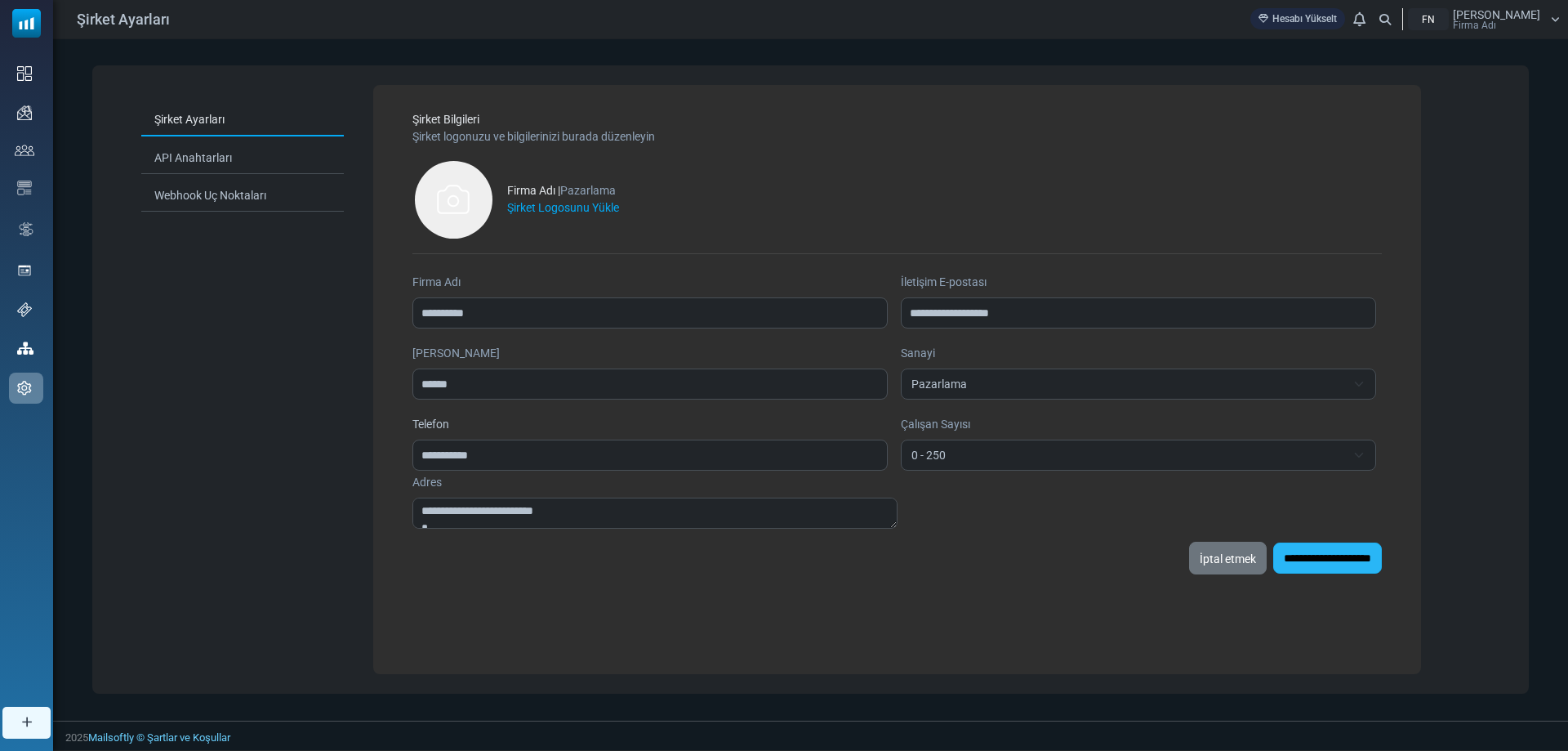
click at [1330, 559] on input "**********" at bounding box center [1328, 558] width 109 height 31
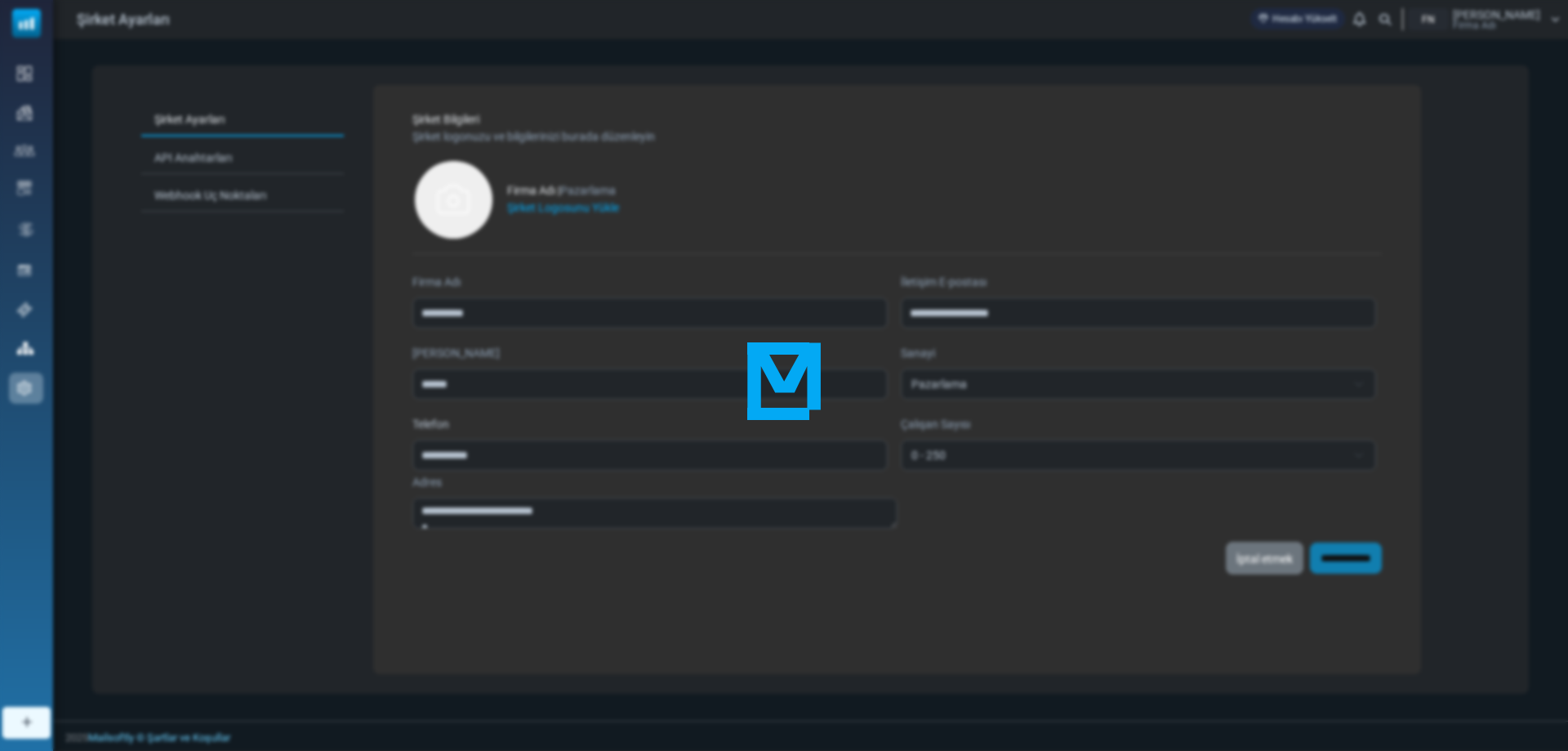
type input "**********"
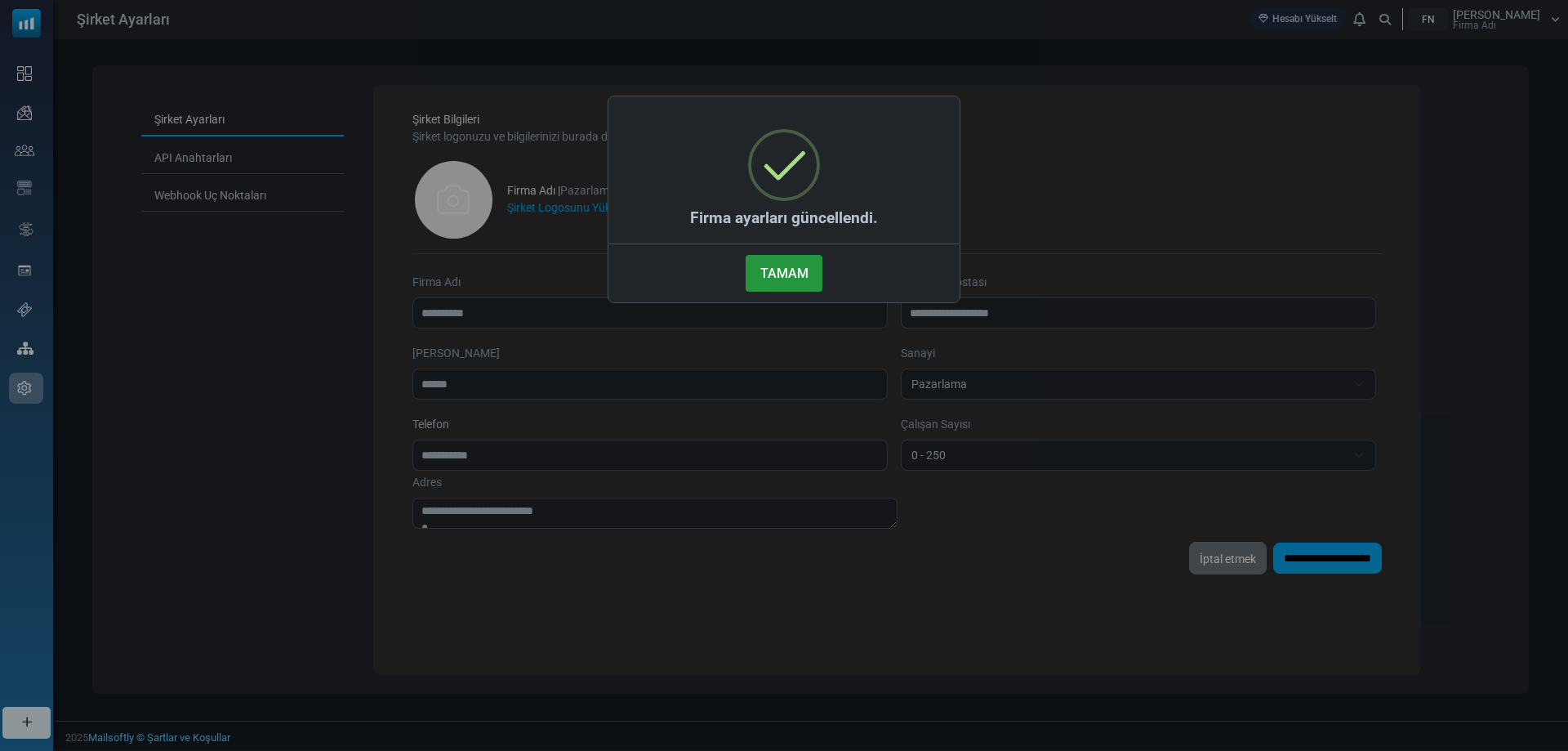
click at [778, 278] on font "TAMAM" at bounding box center [784, 273] width 48 height 16
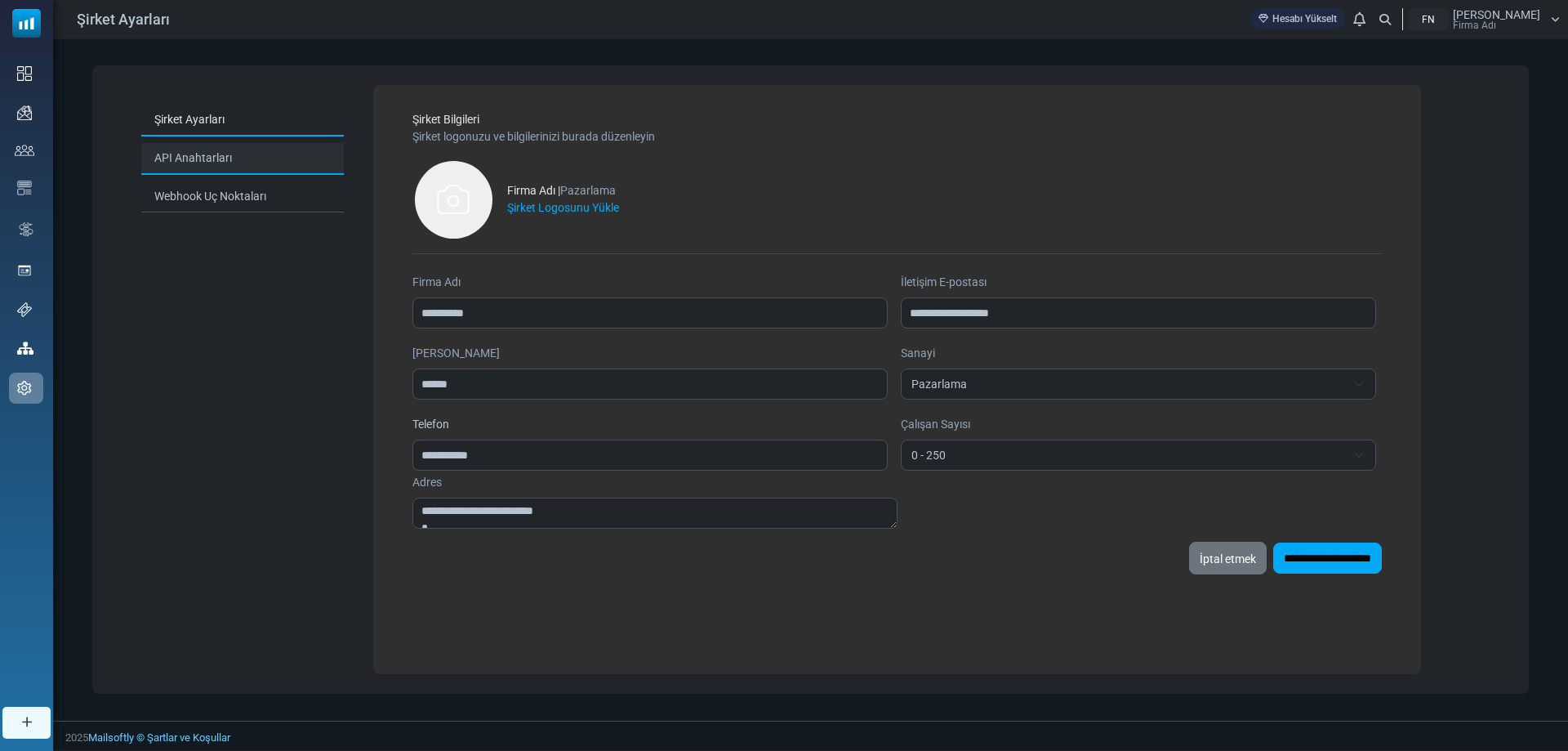
click at [190, 157] on font "API Anahtarları" at bounding box center [194, 157] width 78 height 13
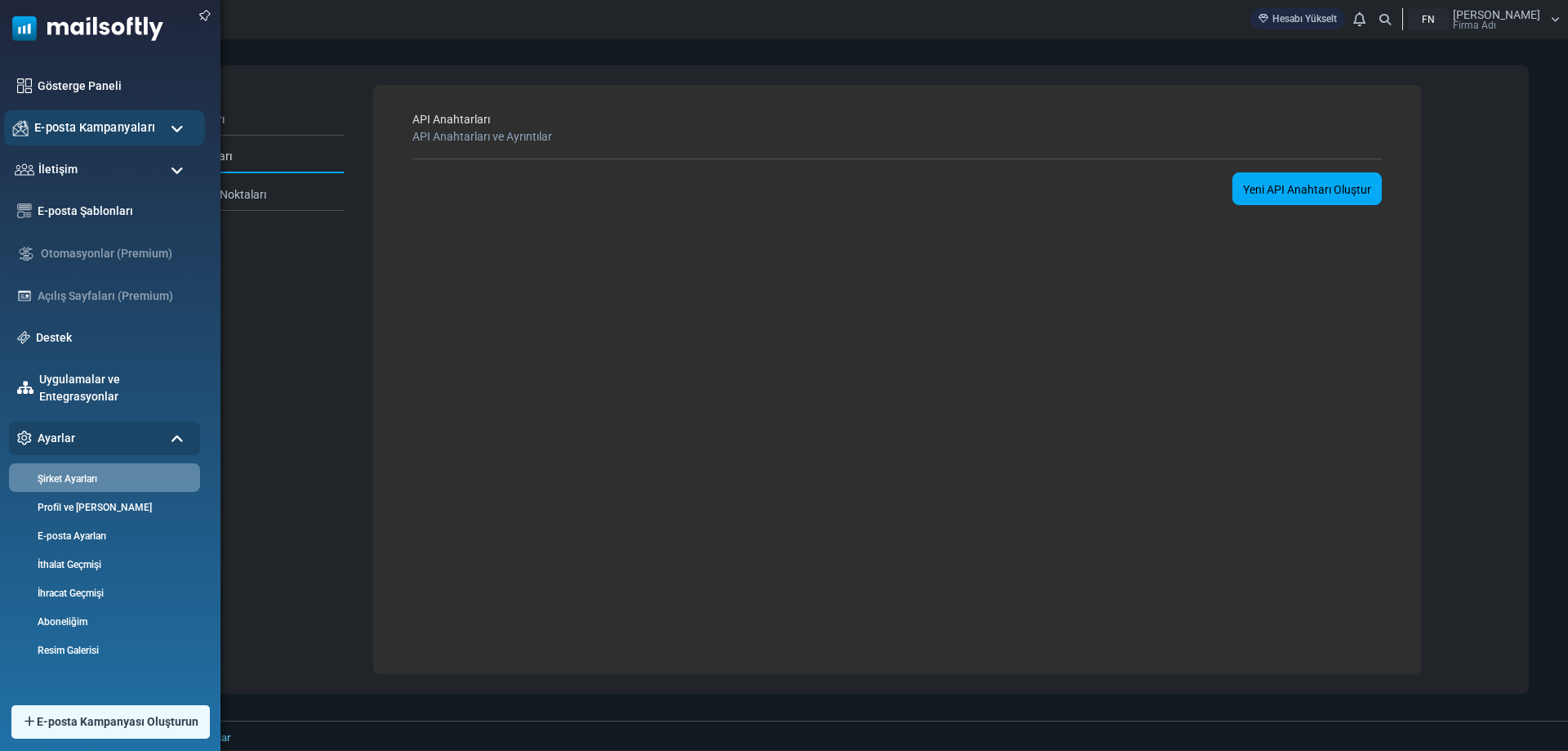
click at [74, 138] on div "E-posta Kampanyaları" at bounding box center [104, 128] width 200 height 35
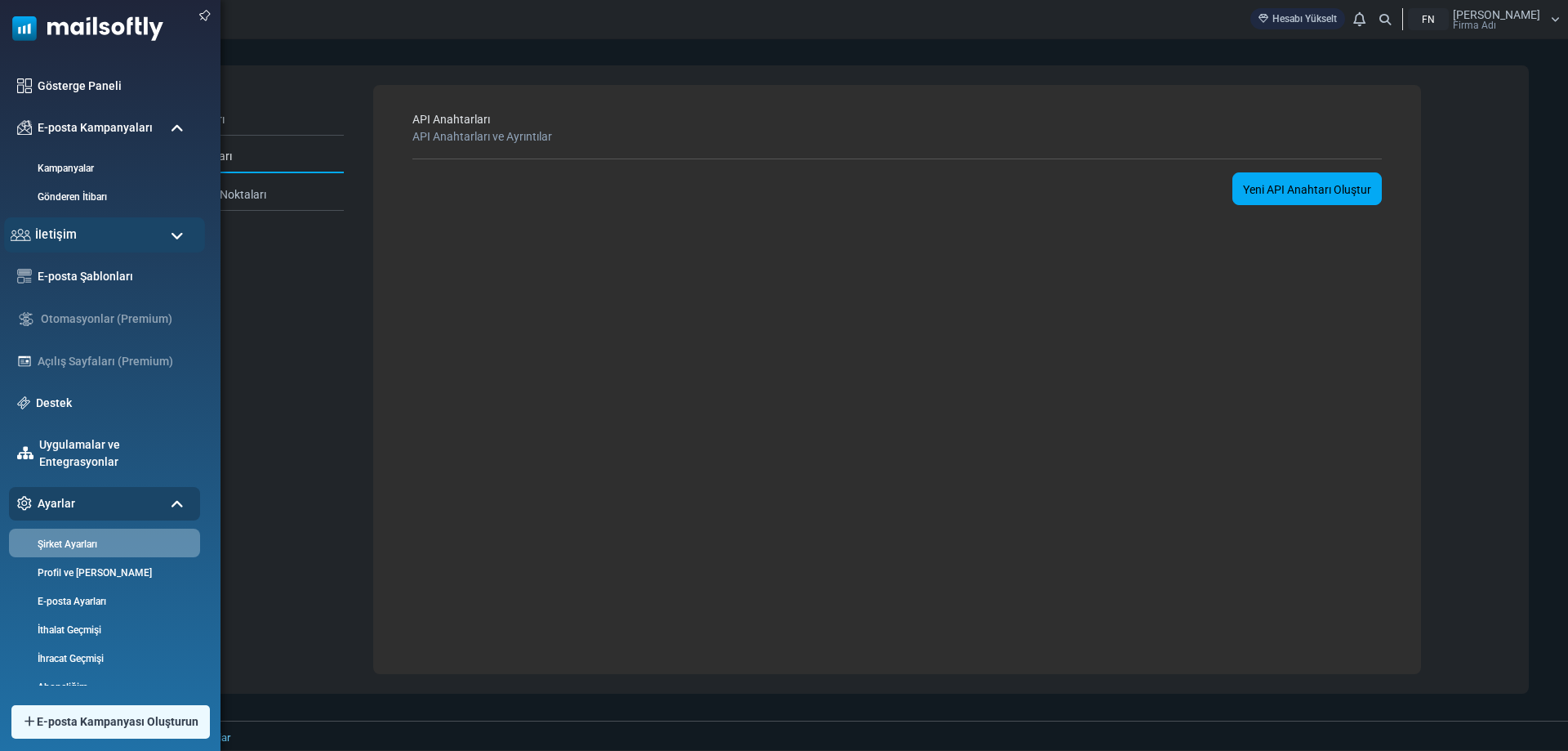
click at [93, 227] on div "İletişim" at bounding box center [104, 234] width 200 height 35
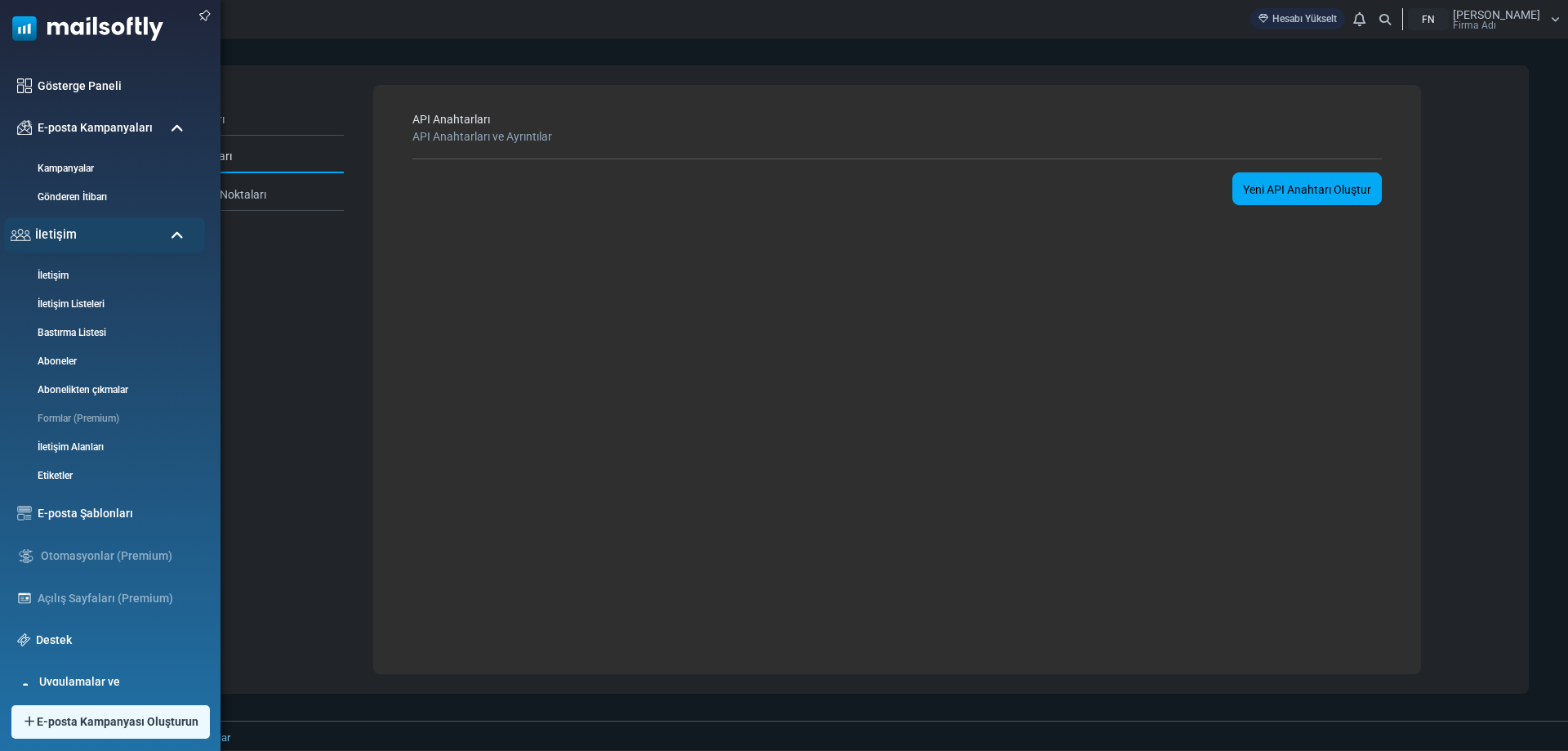
click at [93, 228] on div "İletişim" at bounding box center [104, 234] width 200 height 35
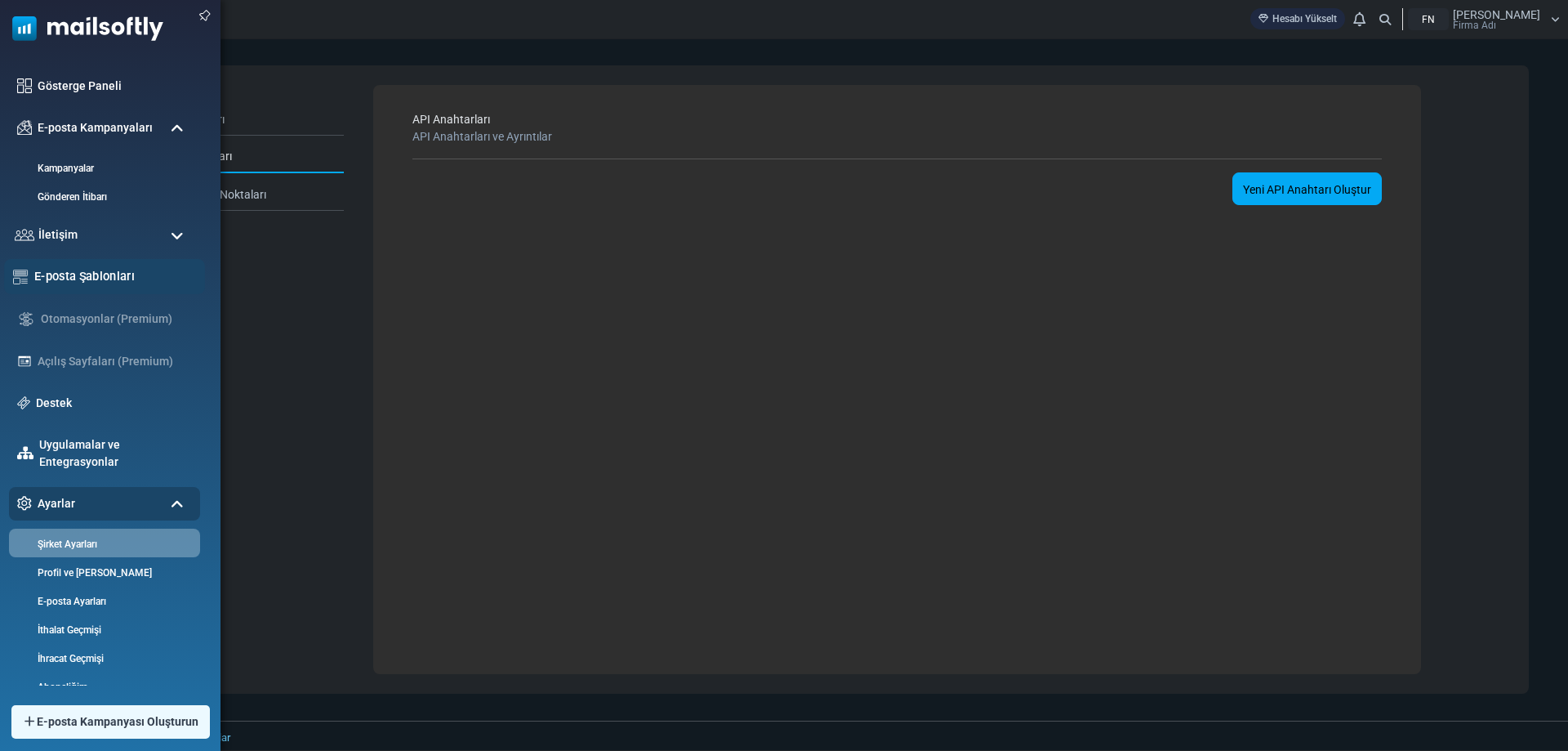
click at [100, 279] on font "E-posta Şablonları" at bounding box center [84, 275] width 101 height 14
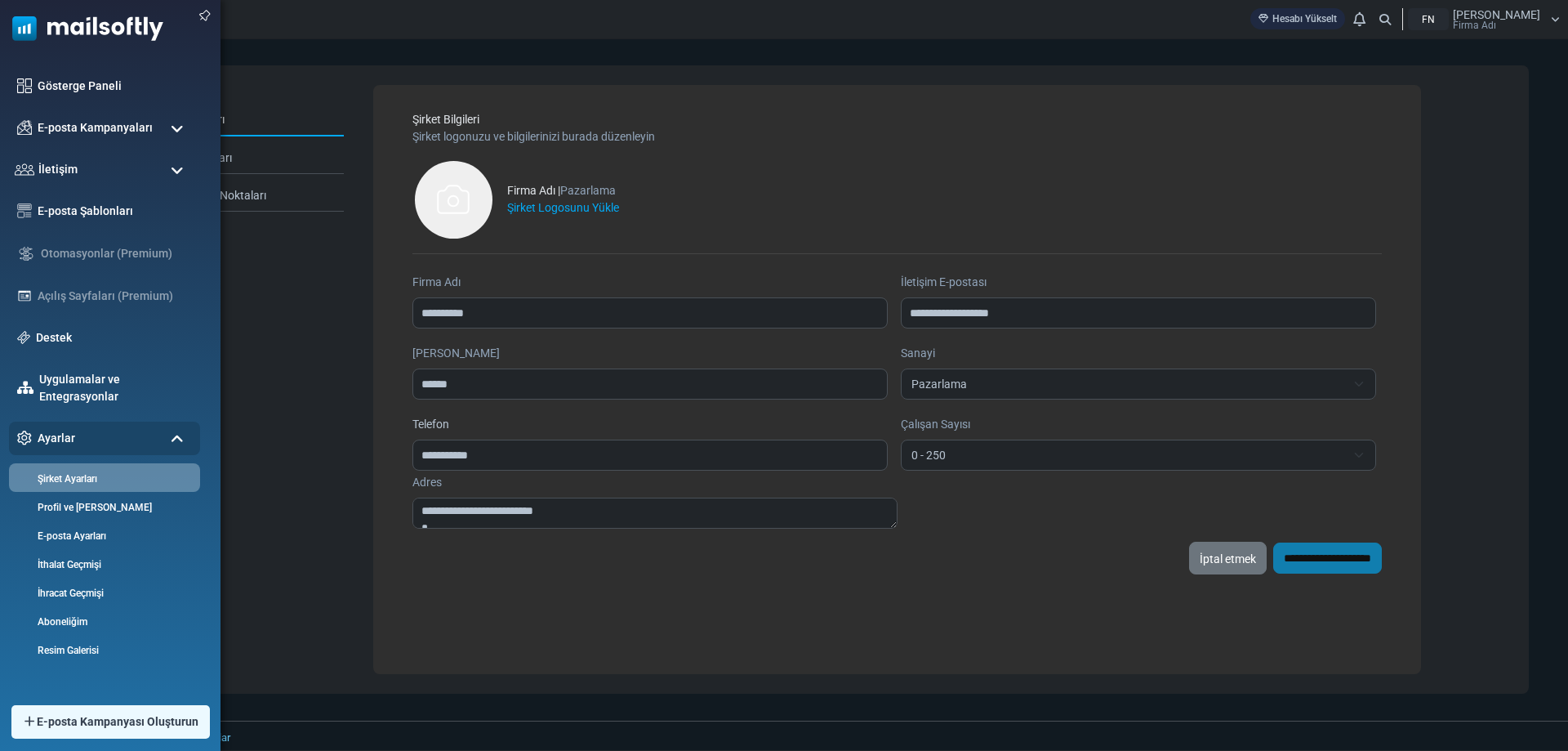
click at [126, 19] on img at bounding box center [82, 24] width 164 height 49
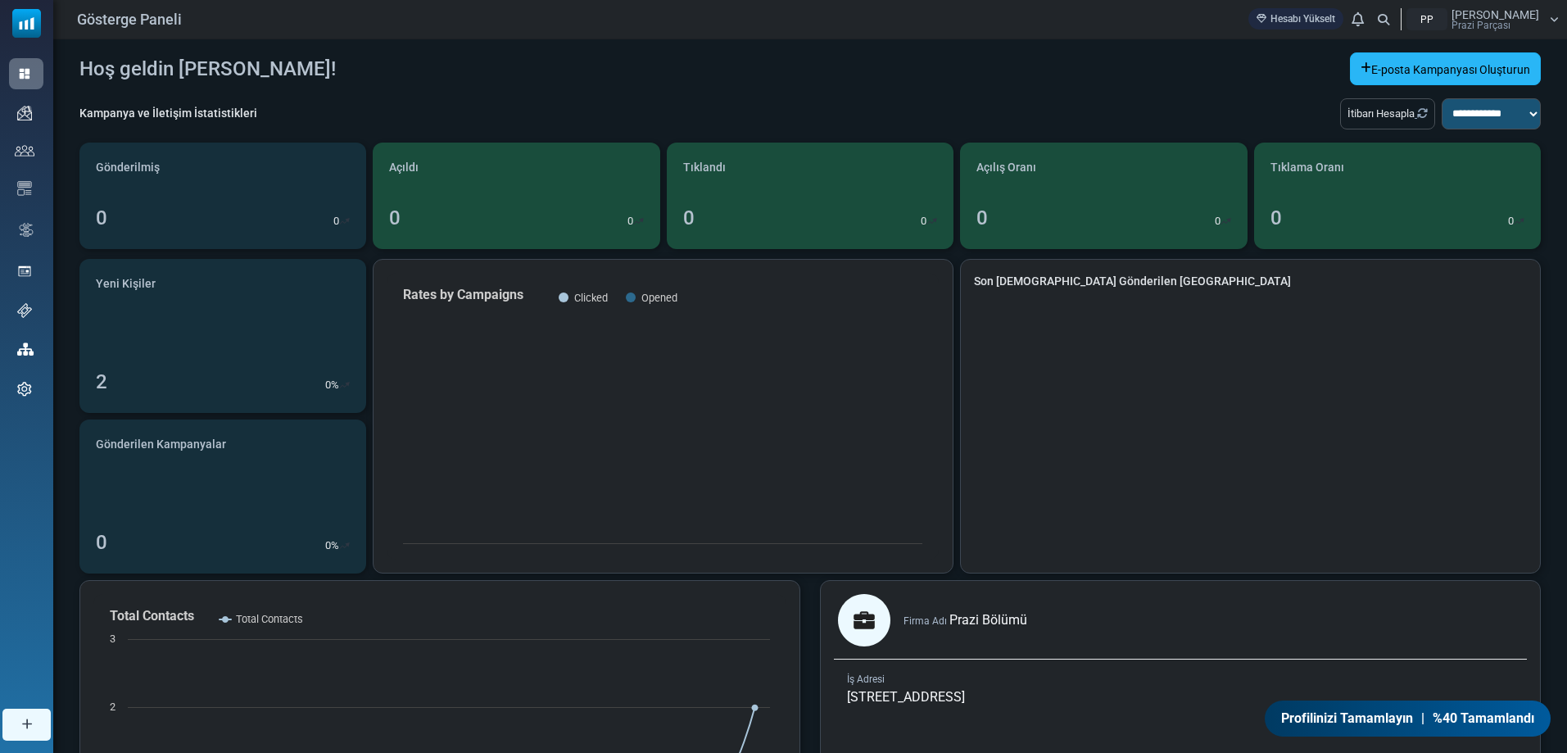
click at [1440, 65] on font "E-posta Kampanyası Oluşturun" at bounding box center [1450, 69] width 159 height 13
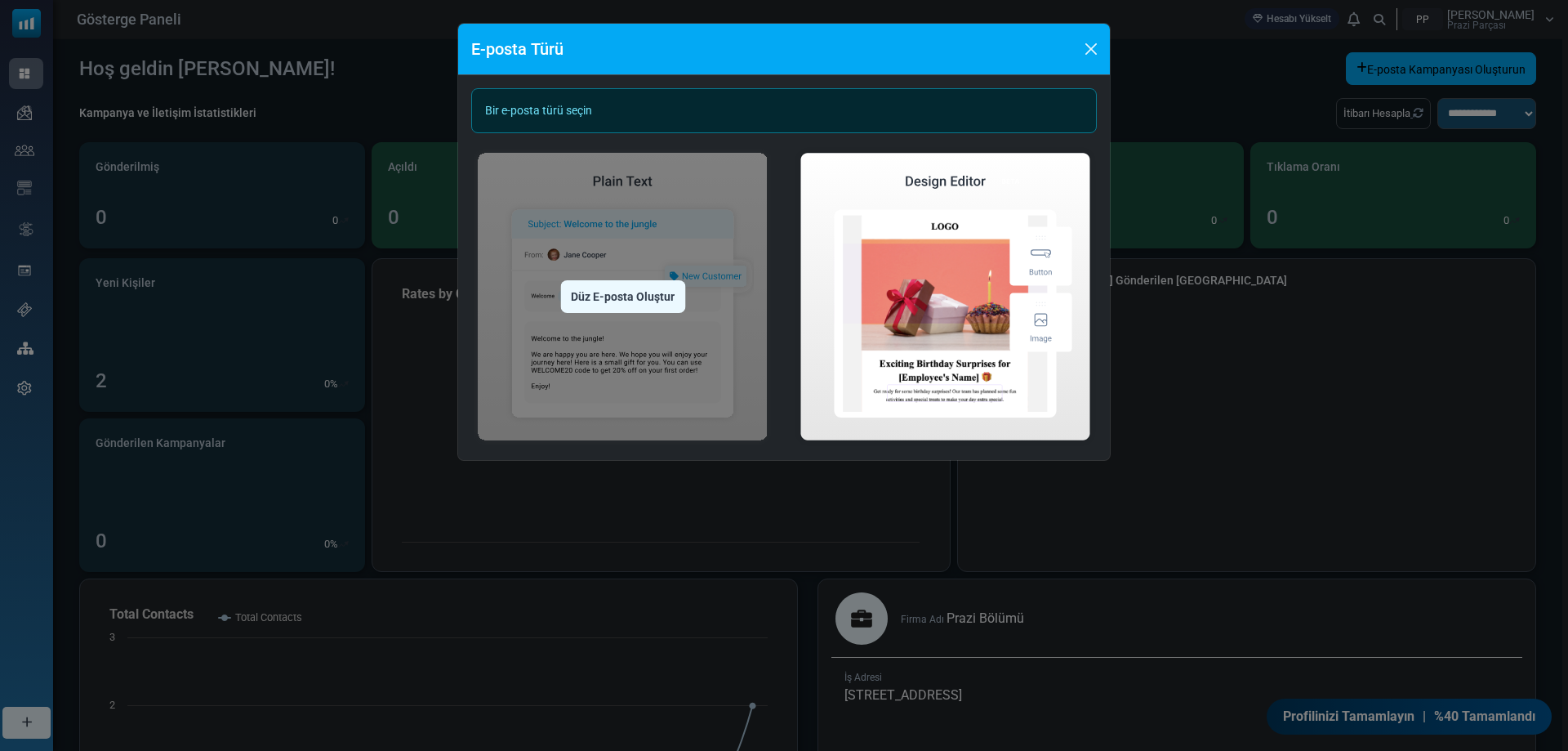
click at [679, 278] on img at bounding box center [622, 296] width 303 height 300
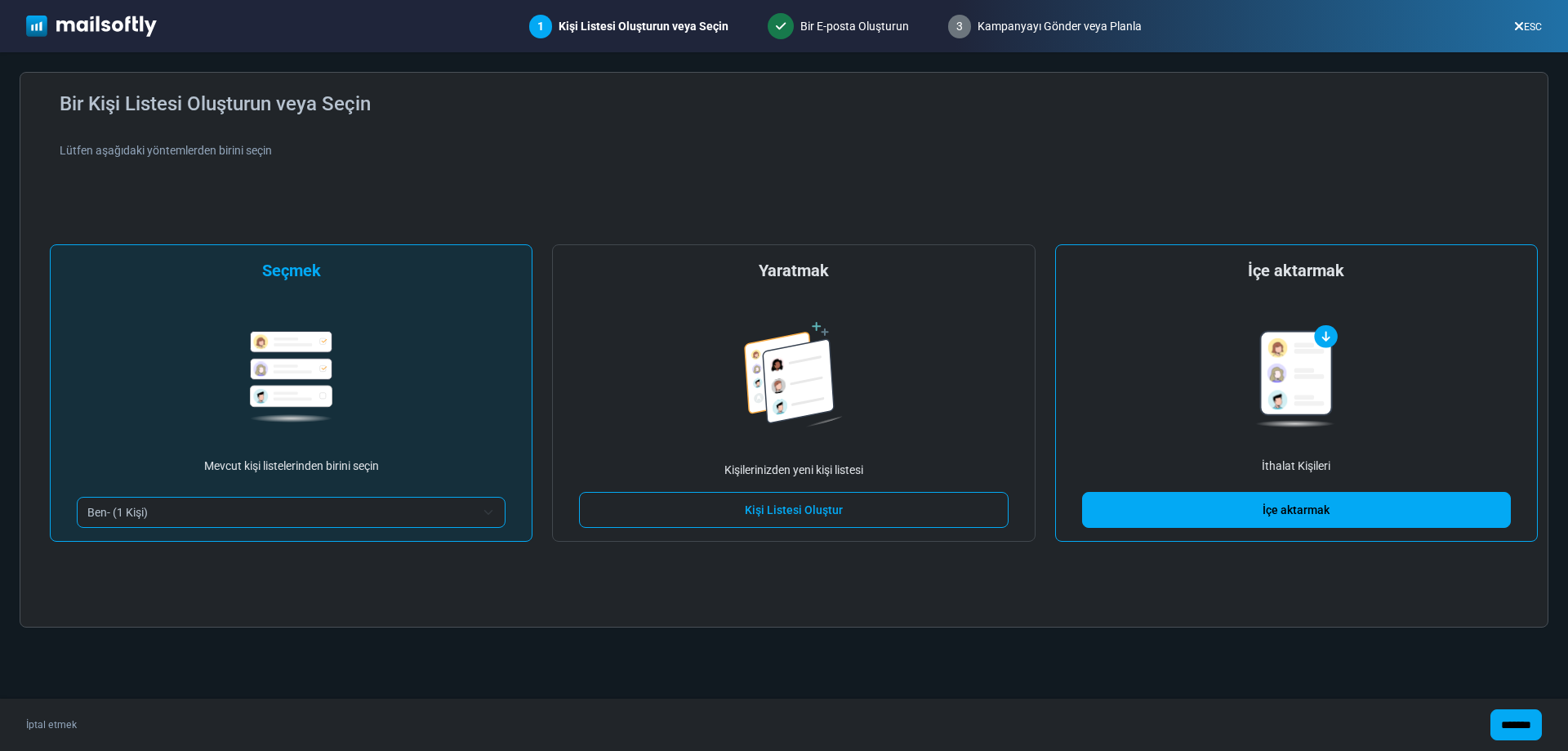
click at [1279, 499] on link "İçe aktarmak" at bounding box center [1297, 510] width 429 height 36
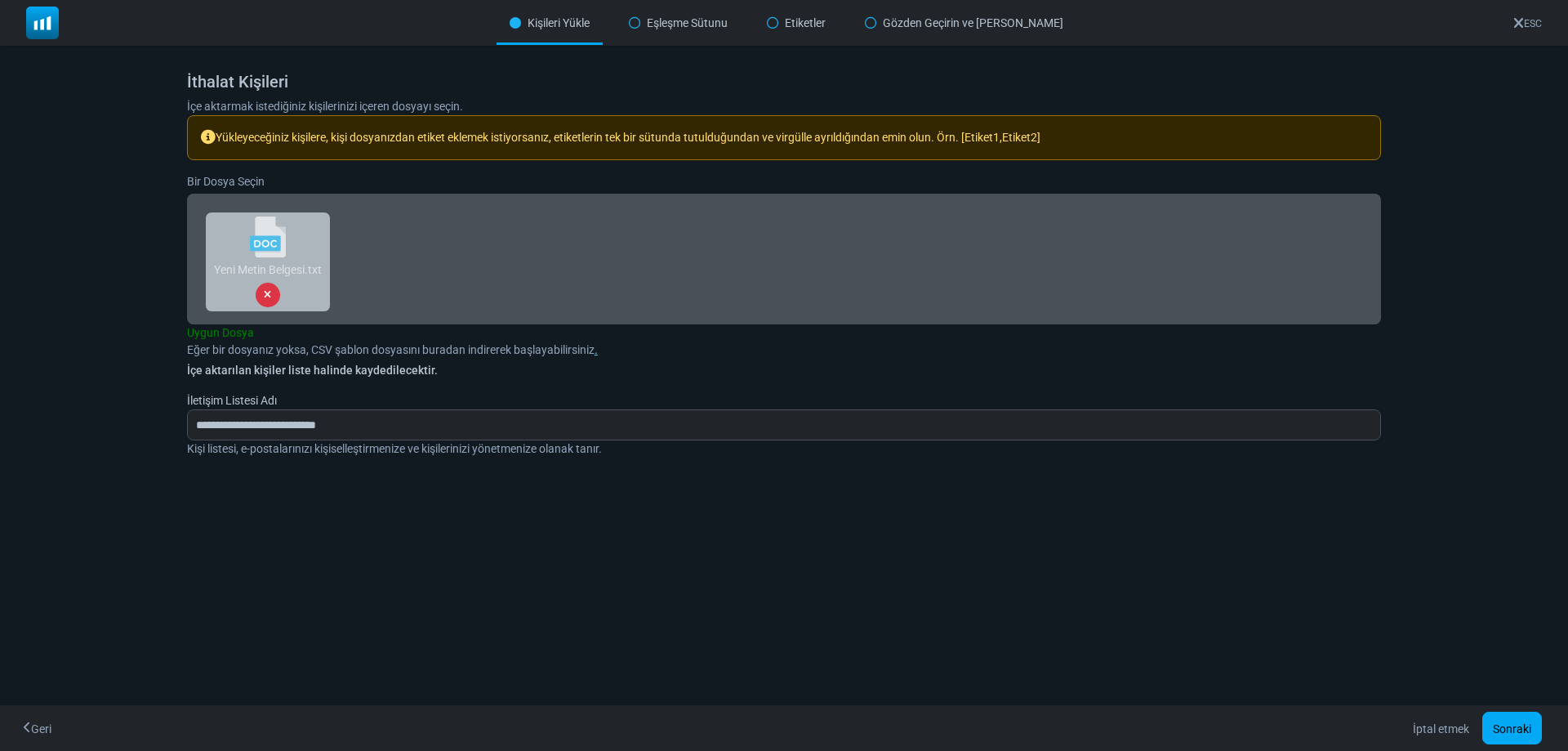
click at [267, 292] on icon at bounding box center [266, 295] width 7 height 10
click at [1524, 721] on font "Sonraki" at bounding box center [1512, 727] width 38 height 13
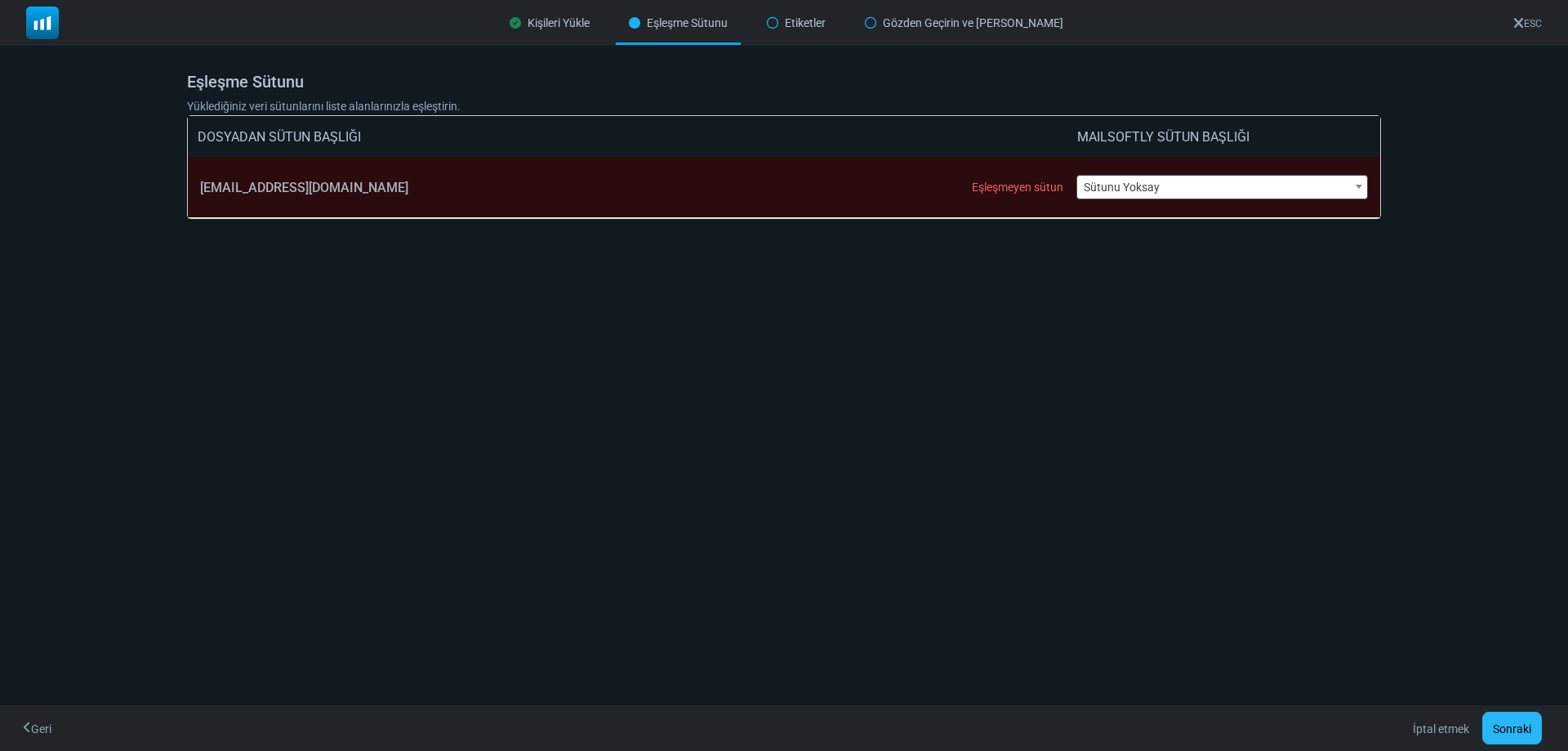
click at [1512, 722] on font "Sonraki" at bounding box center [1512, 728] width 38 height 13
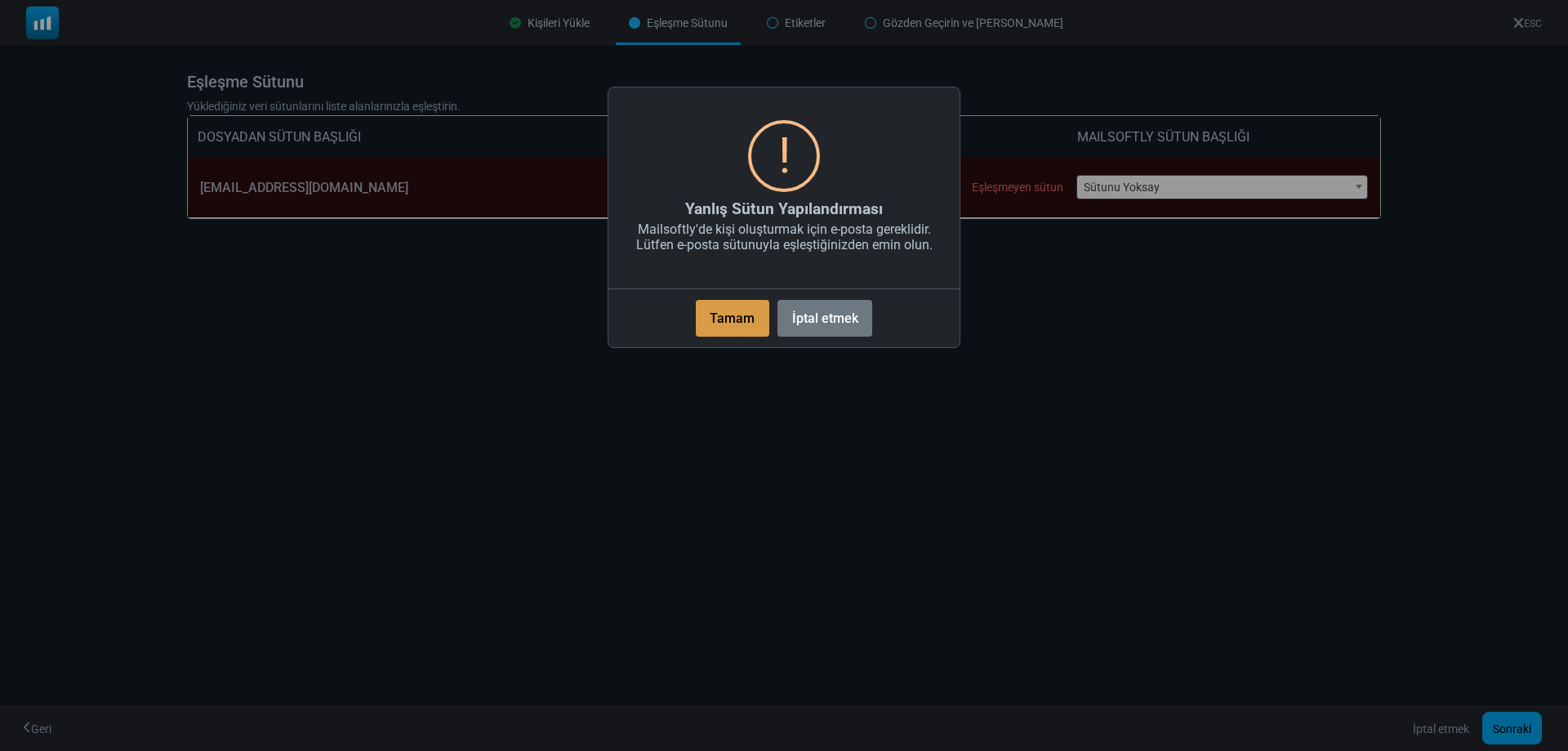
click at [751, 315] on font "Tamam" at bounding box center [732, 318] width 45 height 16
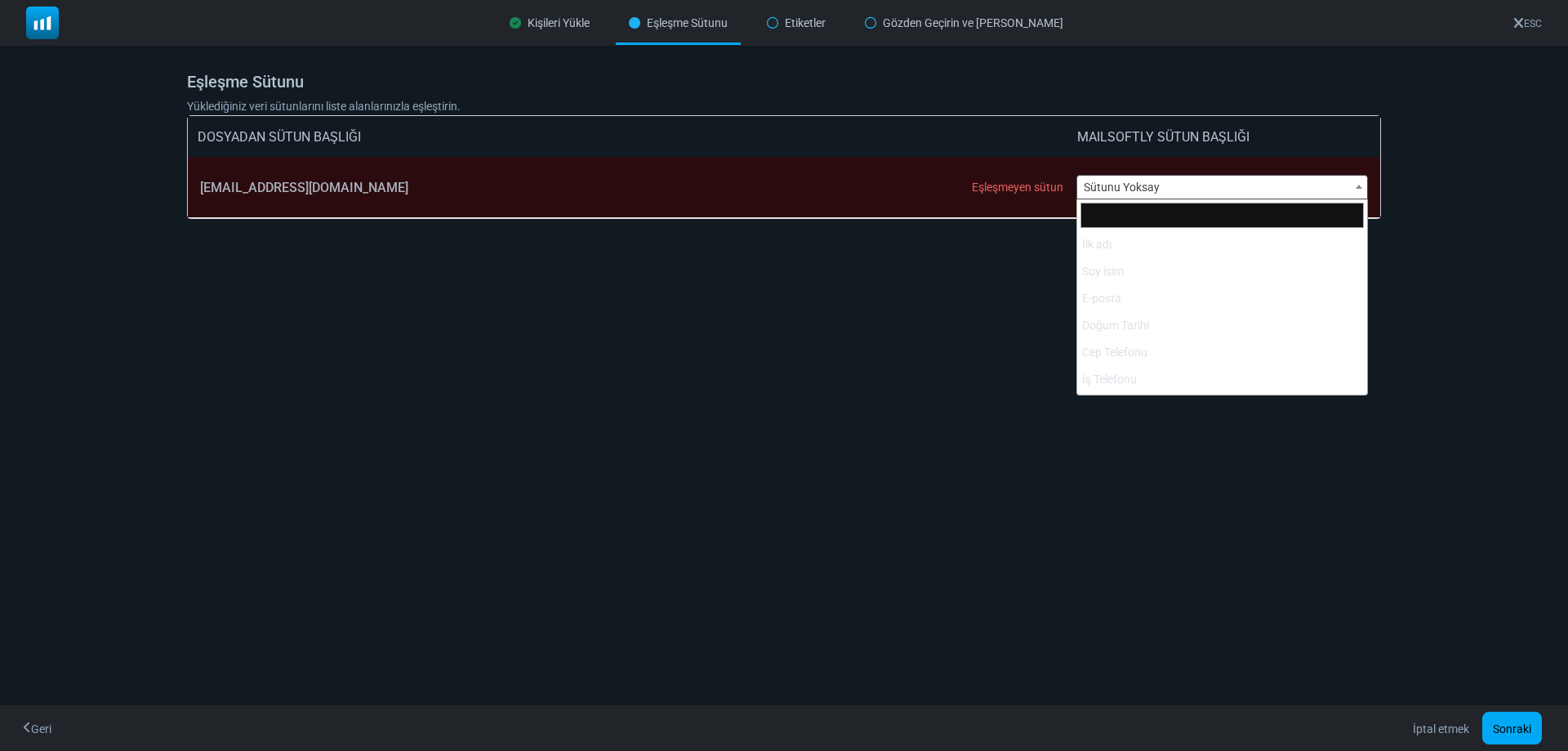
click at [1233, 185] on span "Sütunu Yoksay" at bounding box center [1223, 187] width 291 height 23
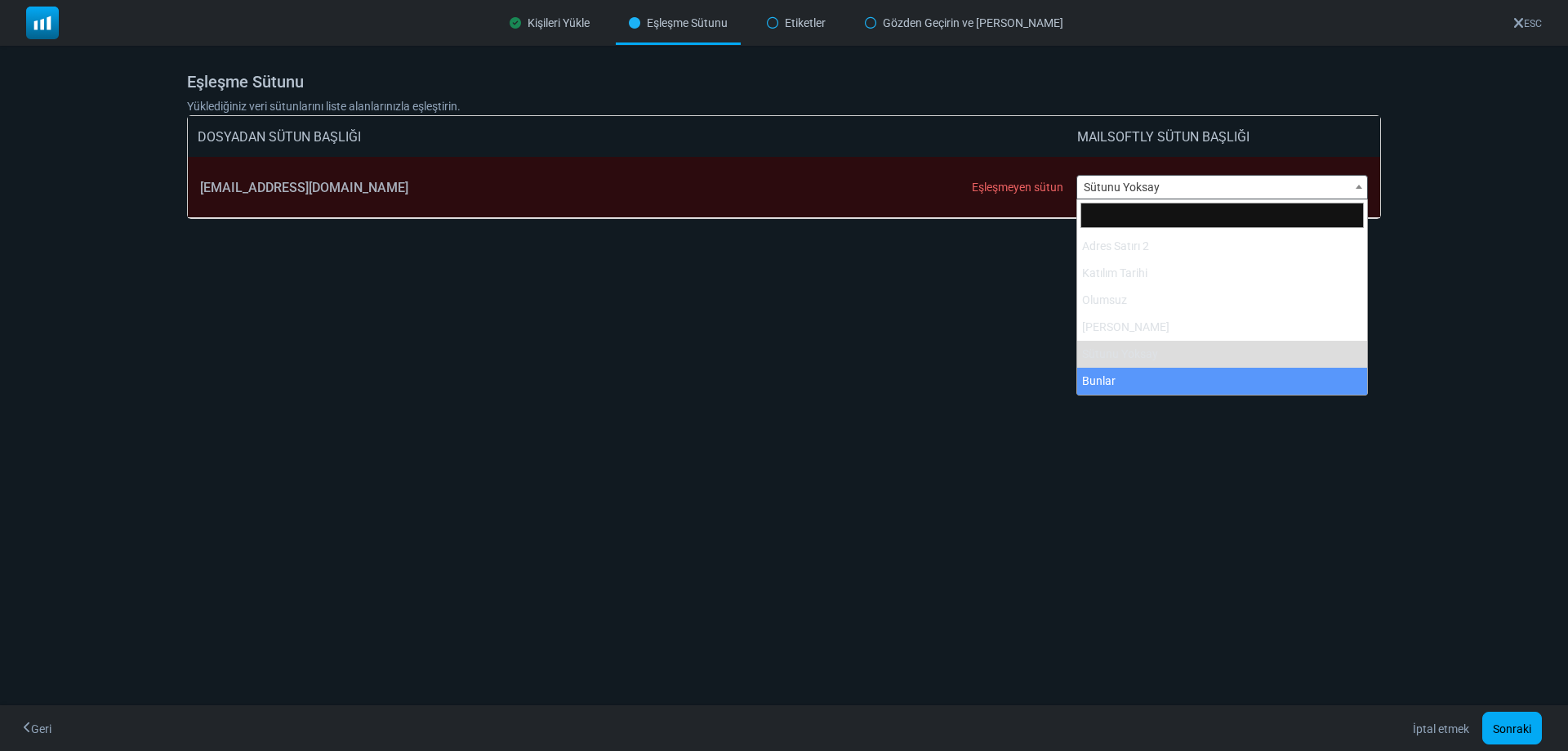
select select "**********"
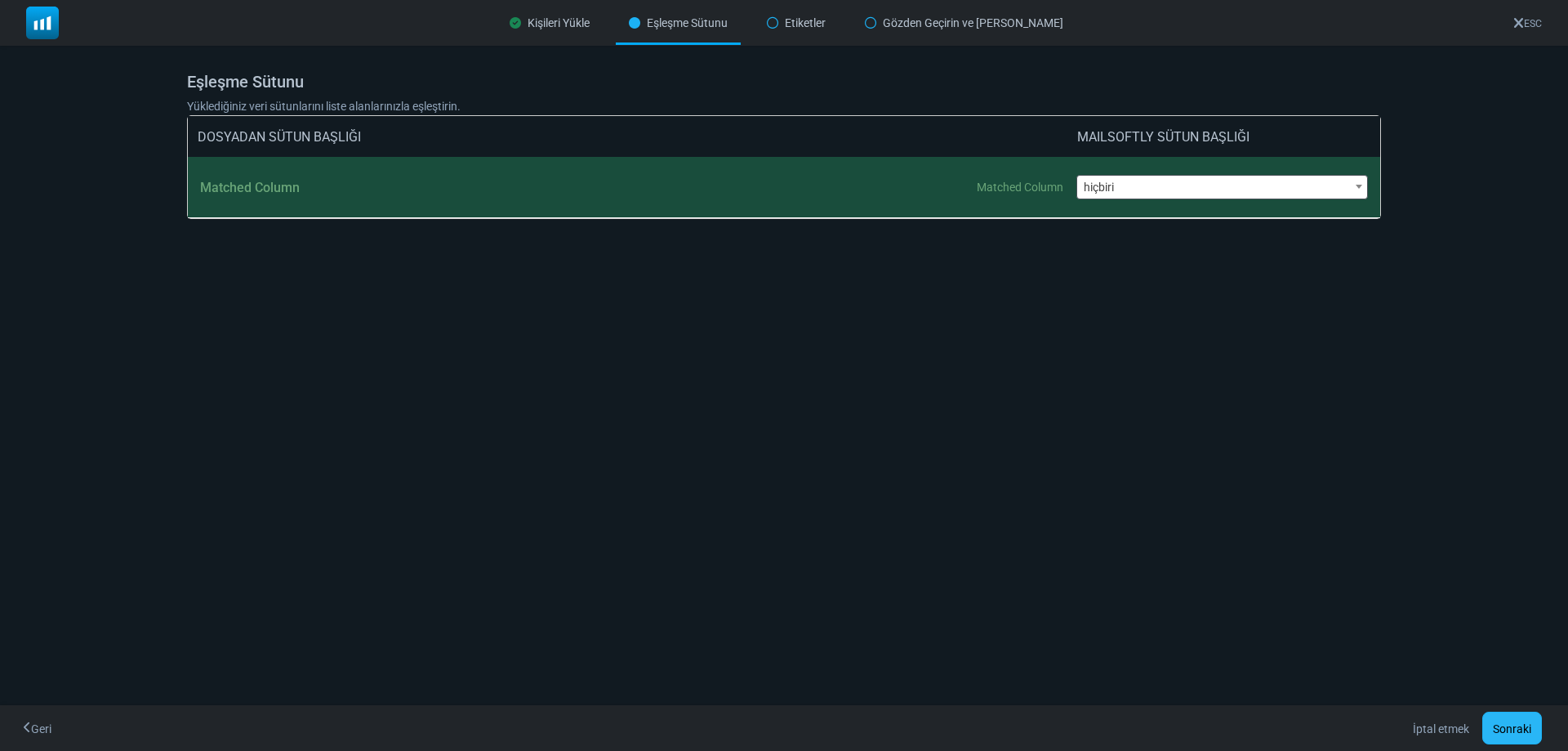
click at [1509, 727] on font "Sonraki" at bounding box center [1512, 728] width 38 height 13
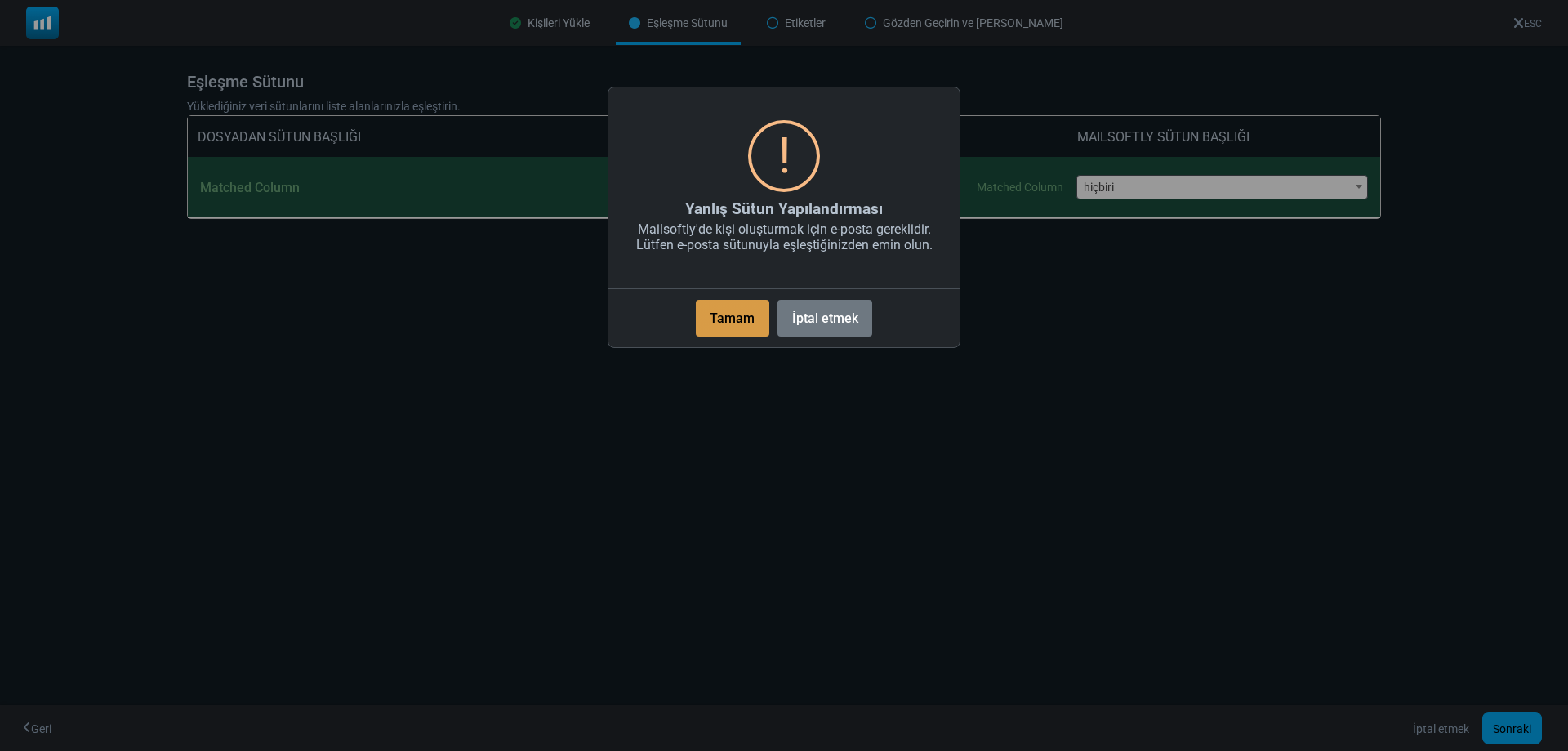
click at [730, 322] on font "Tamam" at bounding box center [732, 318] width 45 height 16
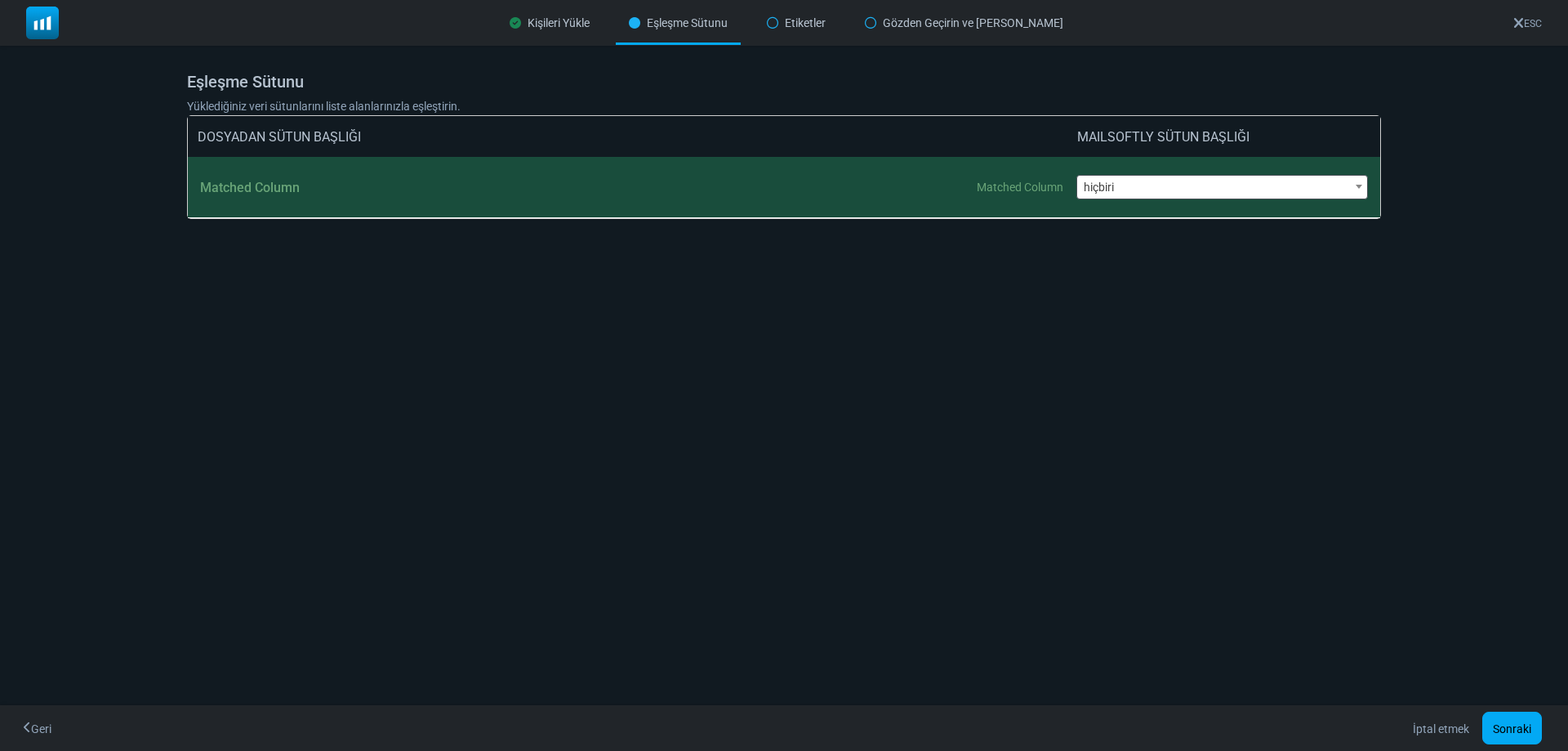
click at [766, 184] on div "Matched Column Matched Column" at bounding box center [638, 187] width 877 height 61
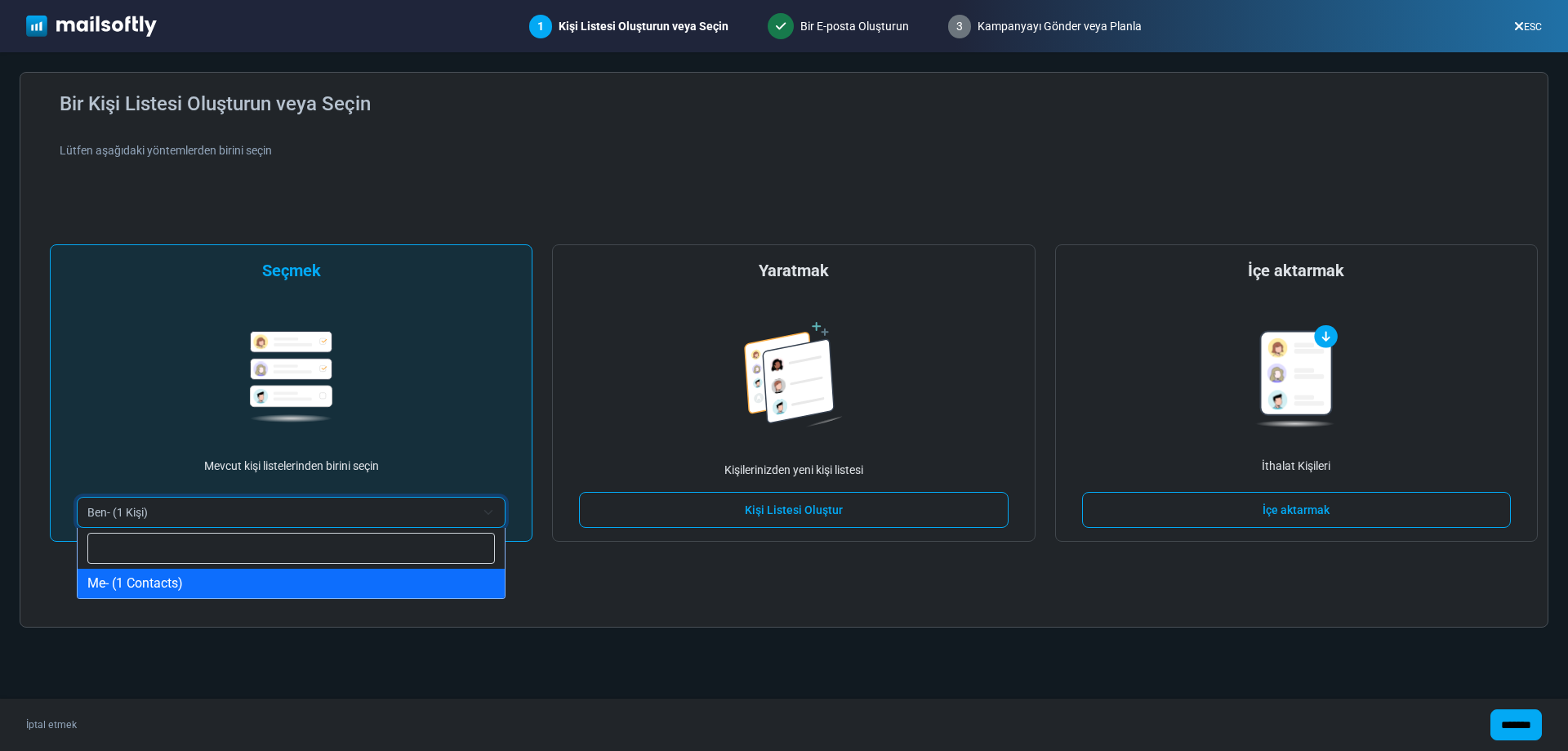
click at [304, 510] on span "Ben- (1 Kişi)" at bounding box center [281, 513] width 388 height 20
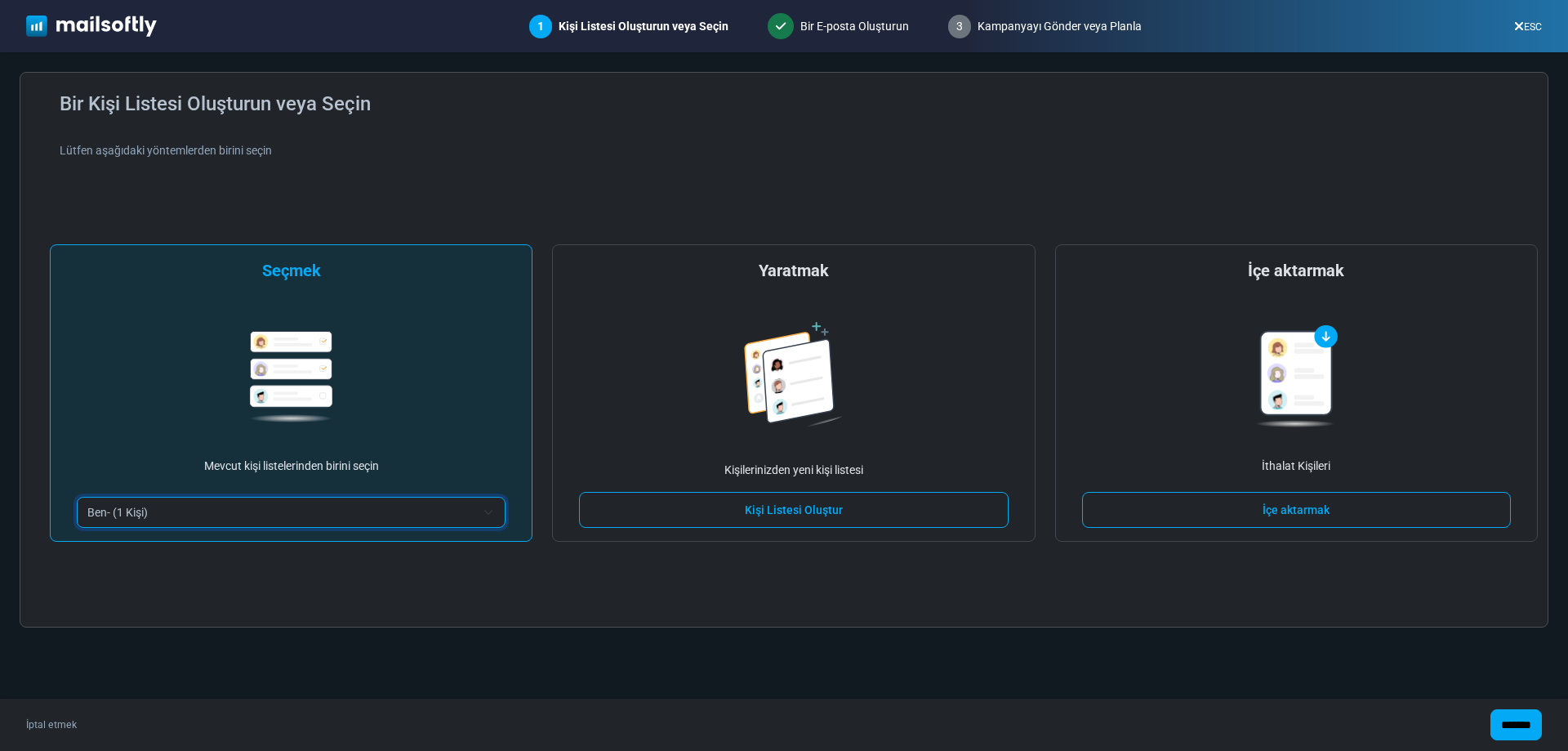
click at [269, 360] on img at bounding box center [291, 377] width 83 height 92
click at [319, 372] on img at bounding box center [291, 377] width 83 height 92
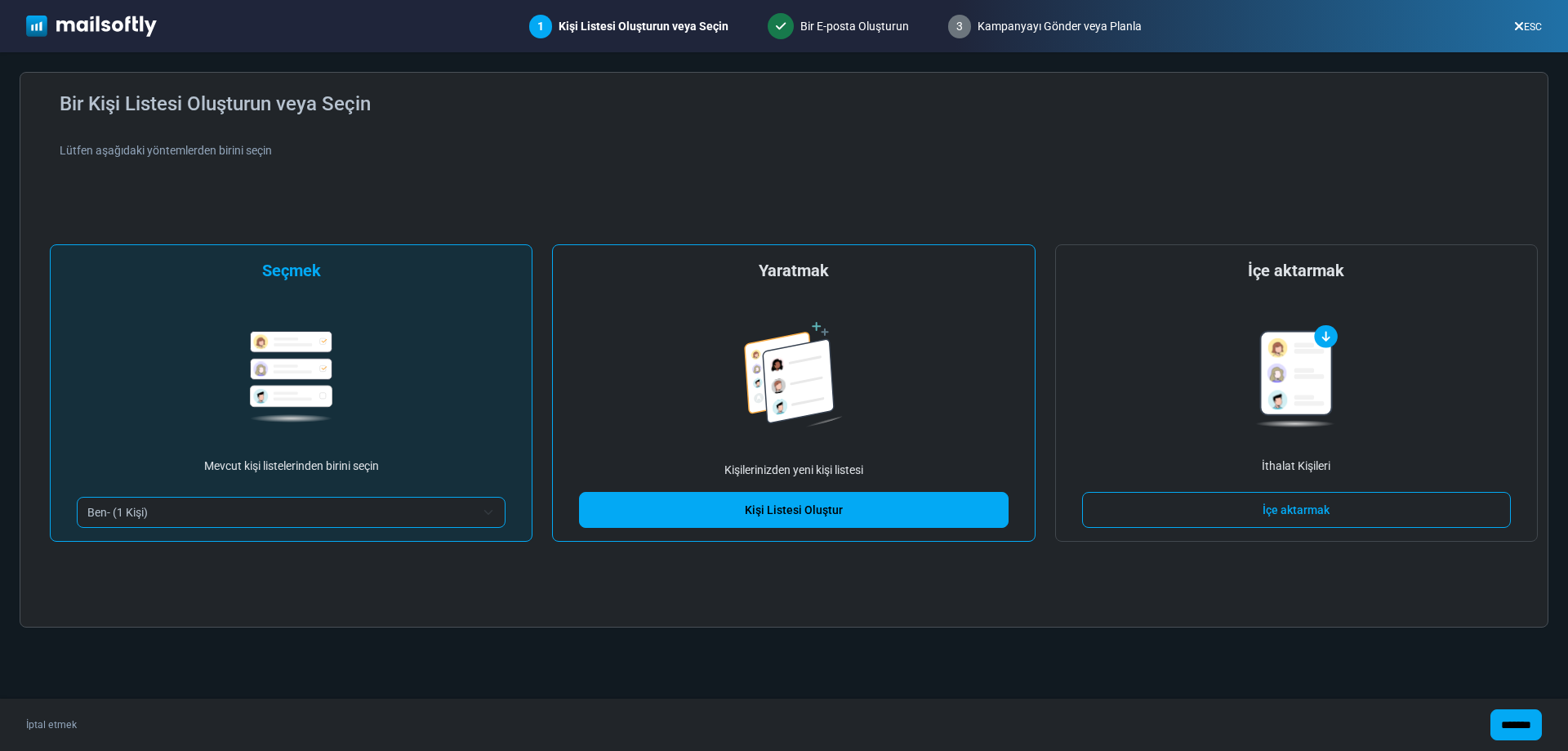
click at [801, 512] on font "Kişi Listesi Oluştur" at bounding box center [794, 510] width 98 height 13
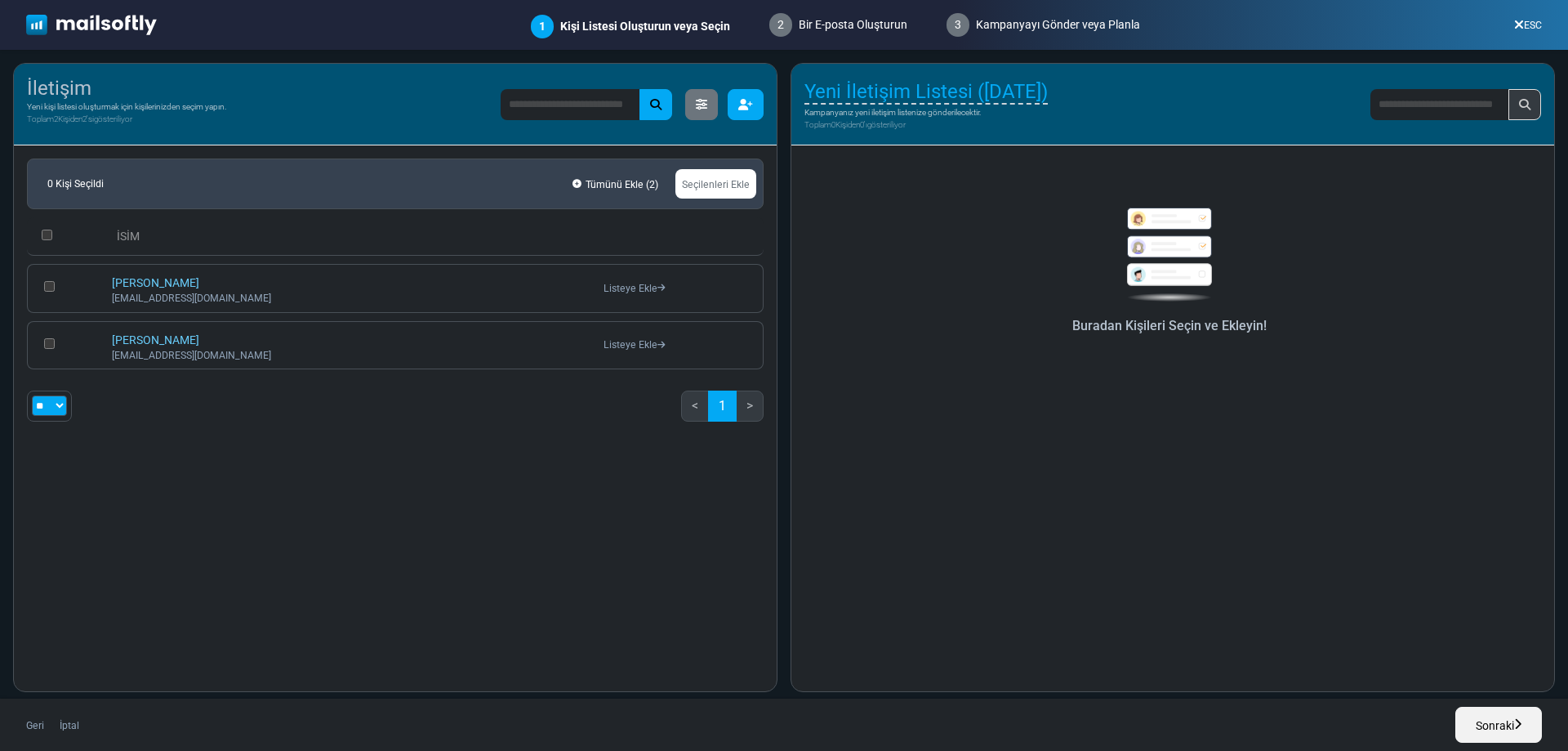
click at [743, 104] on icon "button" at bounding box center [745, 104] width 15 height 11
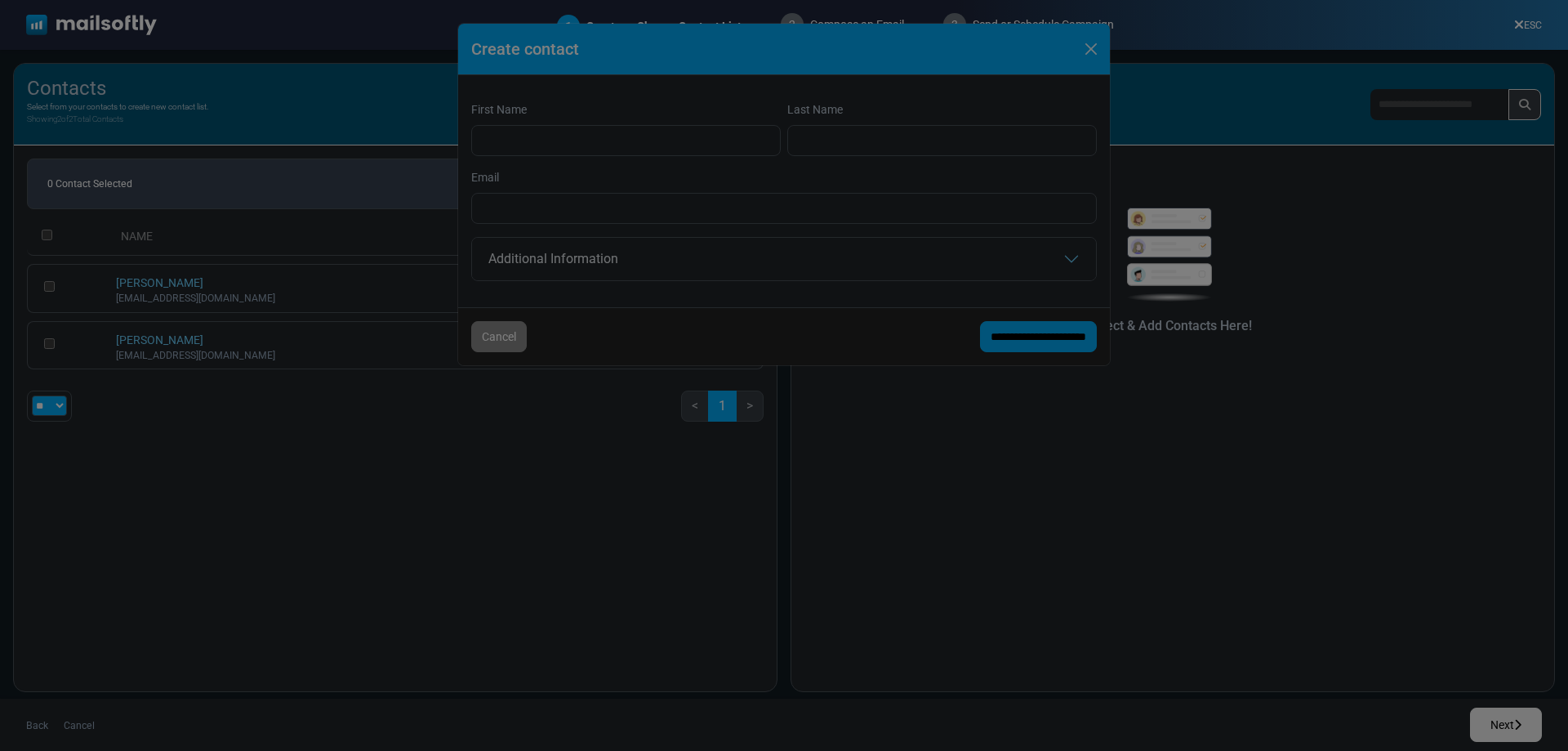
click at [511, 339] on div at bounding box center [784, 375] width 1568 height 751
click at [949, 509] on div at bounding box center [784, 375] width 1568 height 751
click at [1093, 49] on div at bounding box center [784, 375] width 1568 height 751
drag, startPoint x: 1203, startPoint y: 130, endPoint x: 1184, endPoint y: 138, distance: 20.6
click at [1202, 131] on div at bounding box center [784, 375] width 1568 height 751
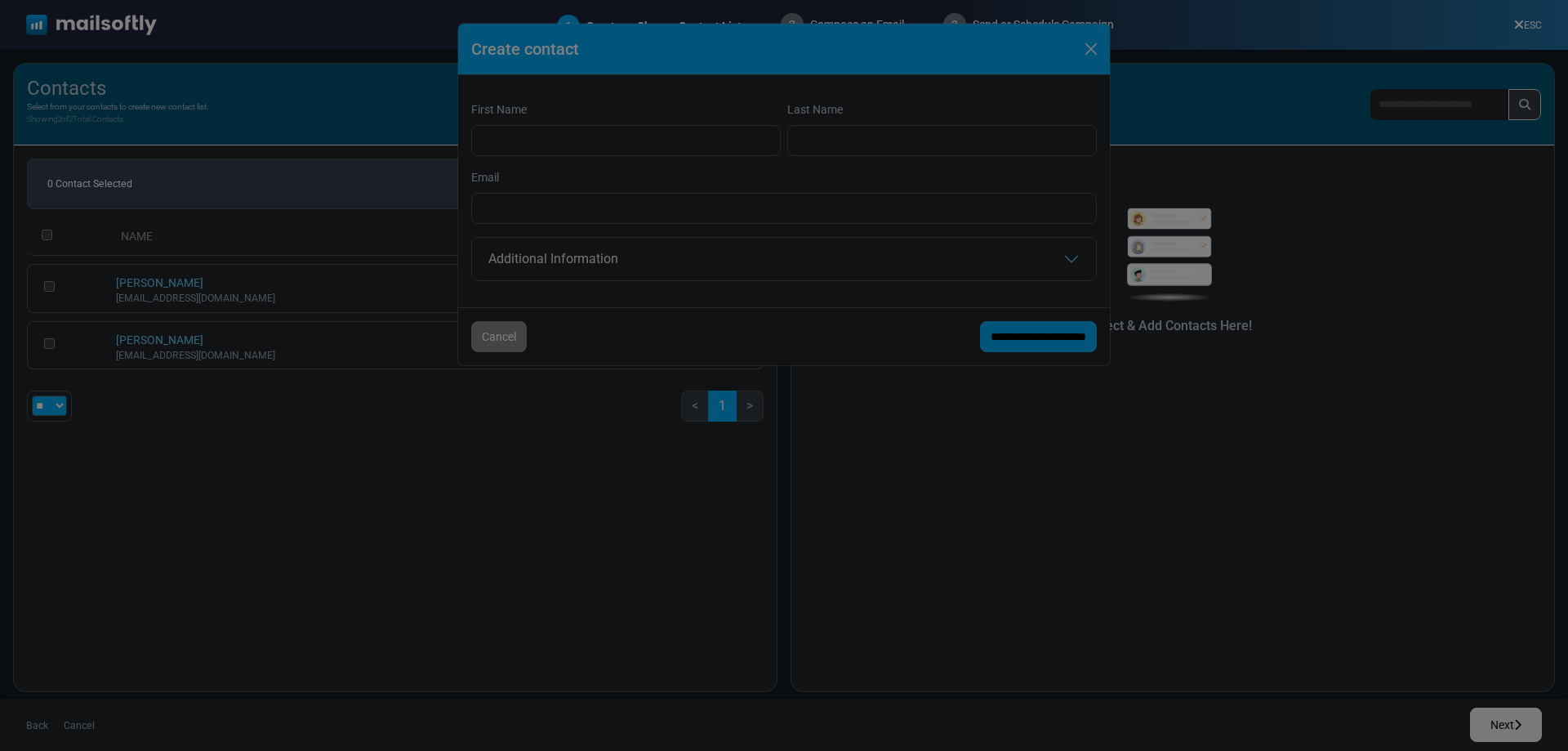
drag, startPoint x: 962, startPoint y: 208, endPoint x: 875, endPoint y: 176, distance: 92.7
click at [961, 208] on div at bounding box center [784, 375] width 1568 height 751
drag, startPoint x: 875, startPoint y: 176, endPoint x: 810, endPoint y: 144, distance: 72.4
click at [870, 174] on div at bounding box center [784, 375] width 1568 height 751
drag, startPoint x: 810, startPoint y: 144, endPoint x: 777, endPoint y: 205, distance: 69.4
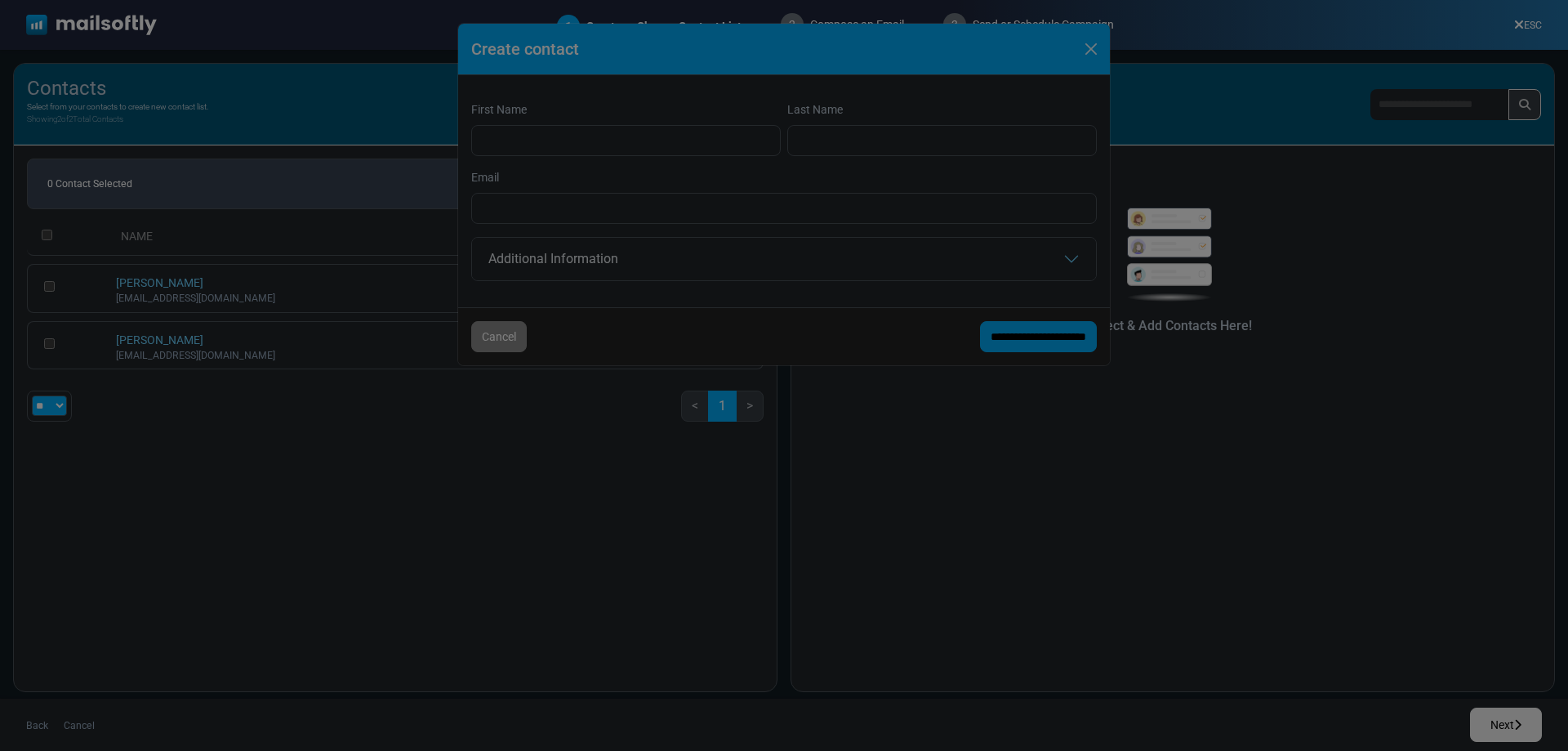
click at [795, 176] on div at bounding box center [784, 375] width 1568 height 751
click at [725, 262] on div at bounding box center [784, 375] width 1568 height 751
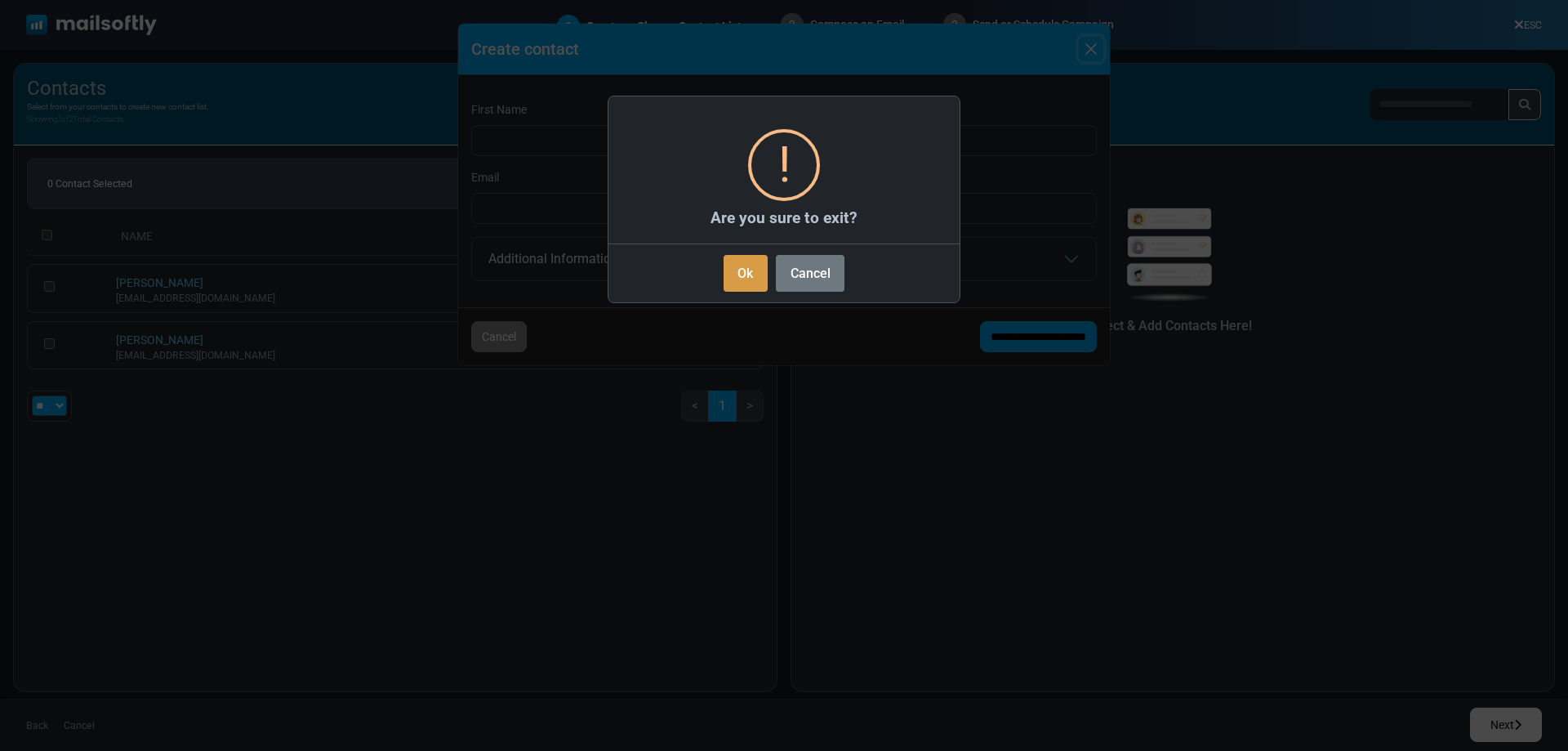
click at [759, 267] on button "Ok" at bounding box center [746, 272] width 44 height 37
